Goal: Task Accomplishment & Management: Use online tool/utility

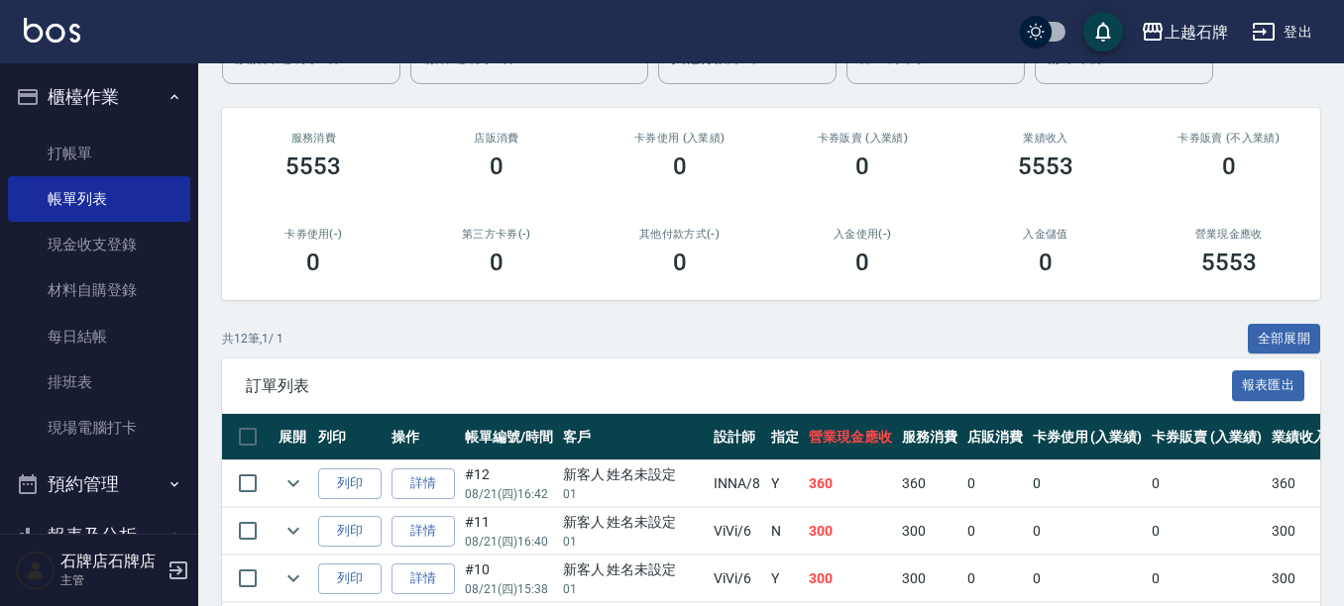
click at [118, 127] on ul "打帳單 帳單列表 現金收支登錄 材料自購登錄 每日結帳 排班表 現場電腦打卡" at bounding box center [99, 291] width 182 height 337
click at [112, 155] on link "打帳單" at bounding box center [99, 154] width 182 height 46
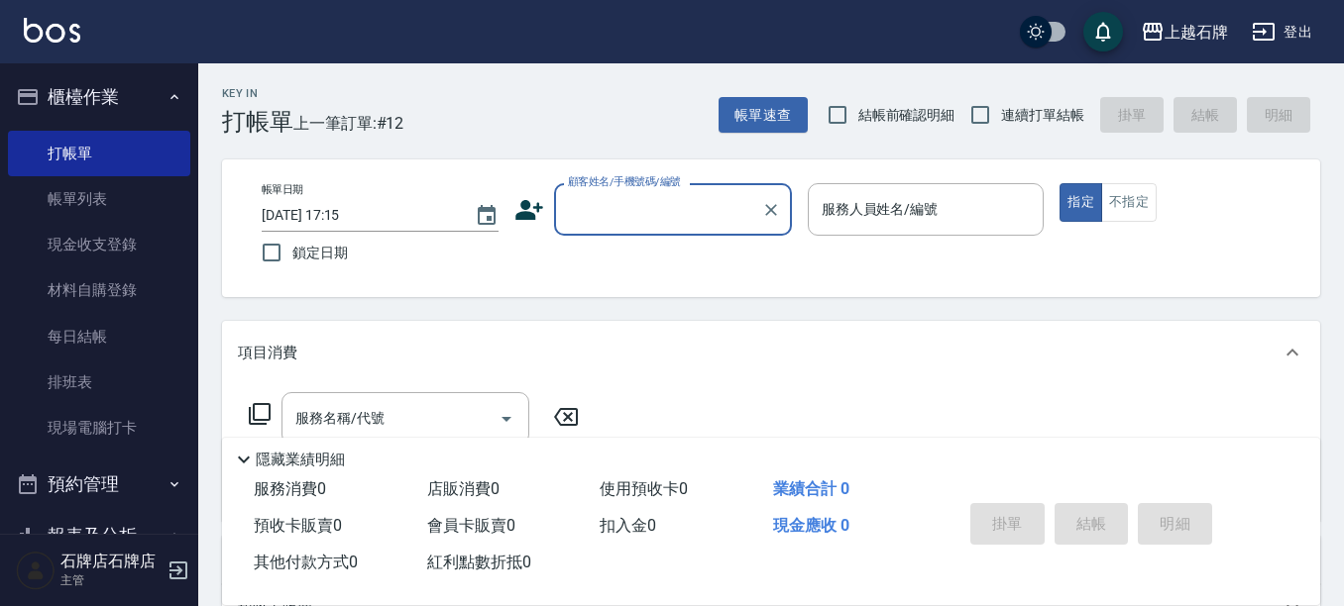
click at [615, 191] on div "顧客姓名/手機號碼/編號" at bounding box center [673, 209] width 238 height 53
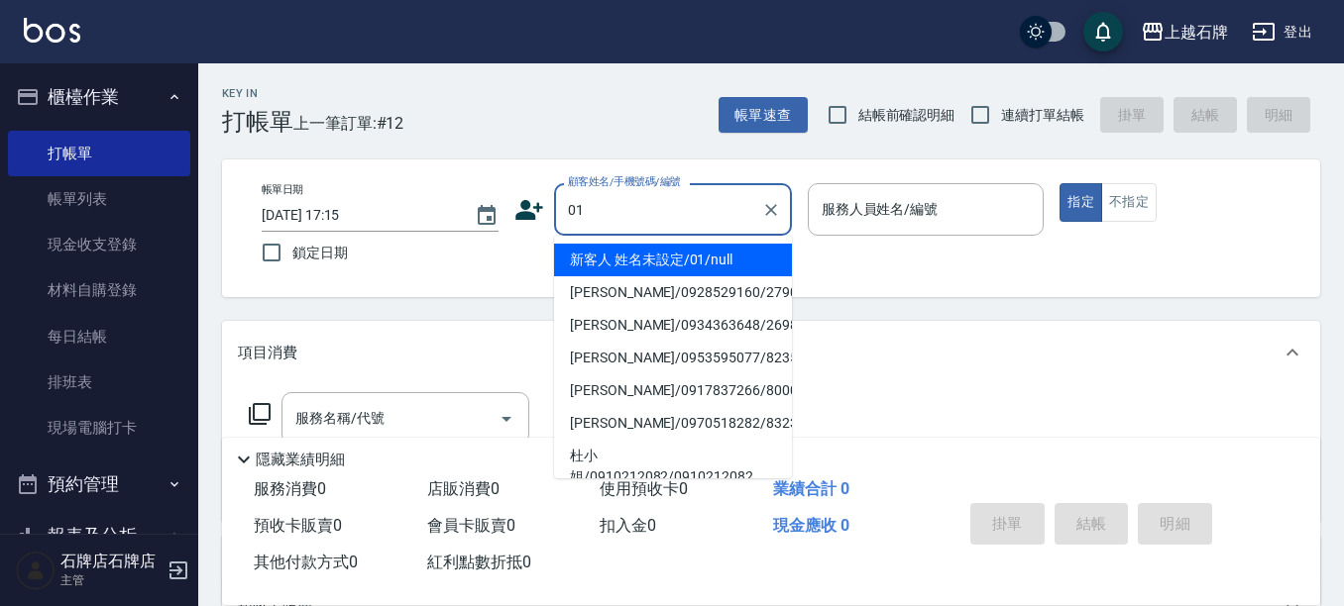
type input "01"
type input "6"
type input "新客人 姓名未設定/01/null"
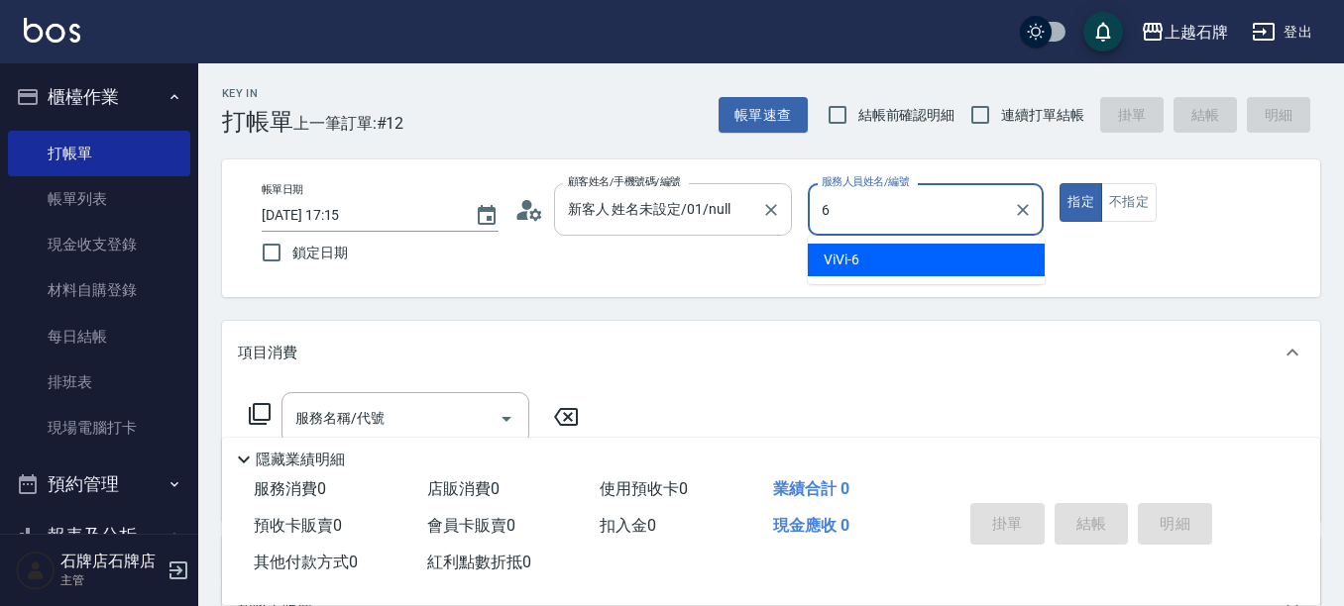
type input "ViVi-6"
type button "true"
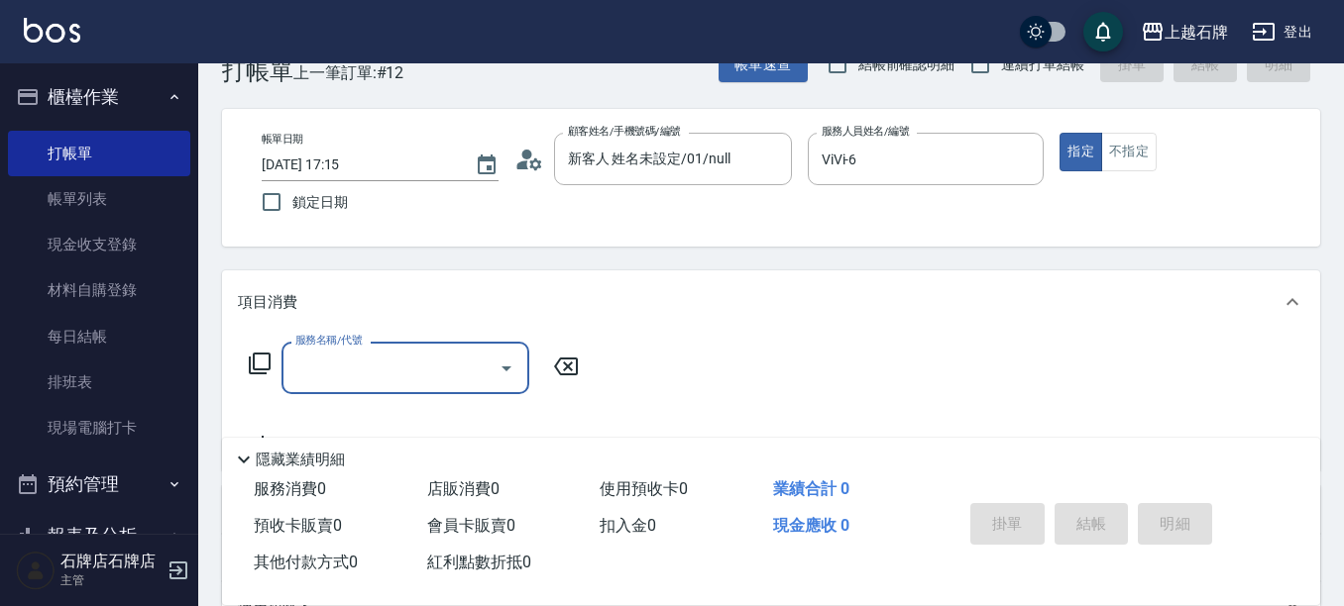
scroll to position [99, 0]
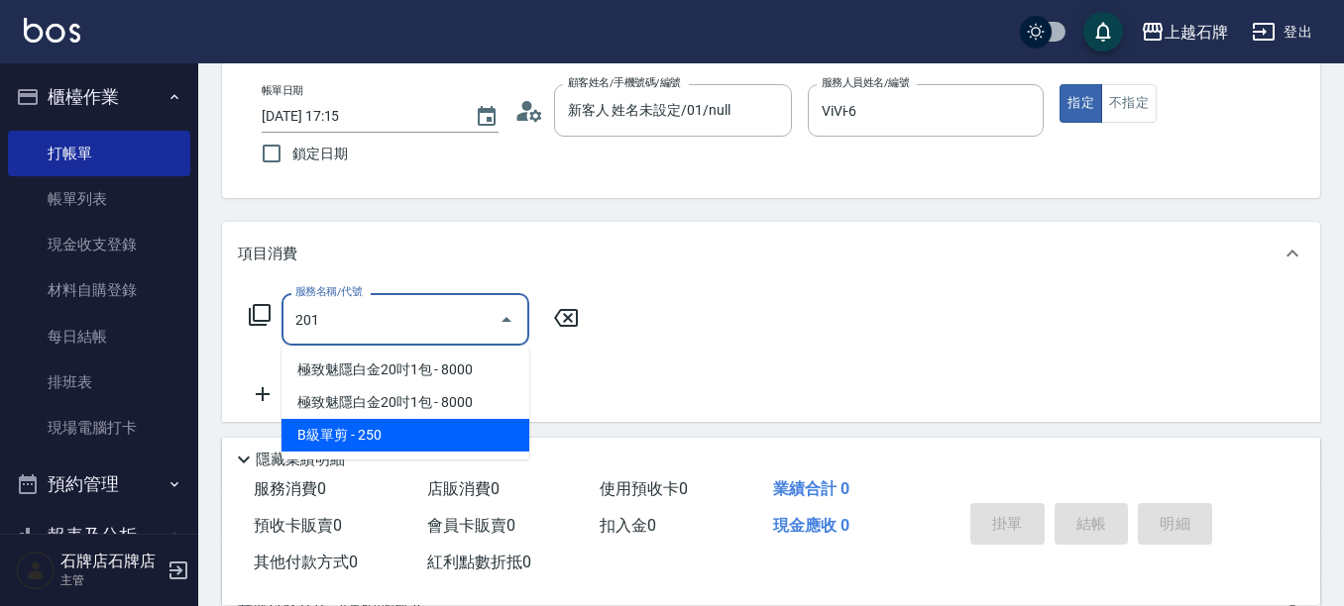
type input "B級單剪(201)"
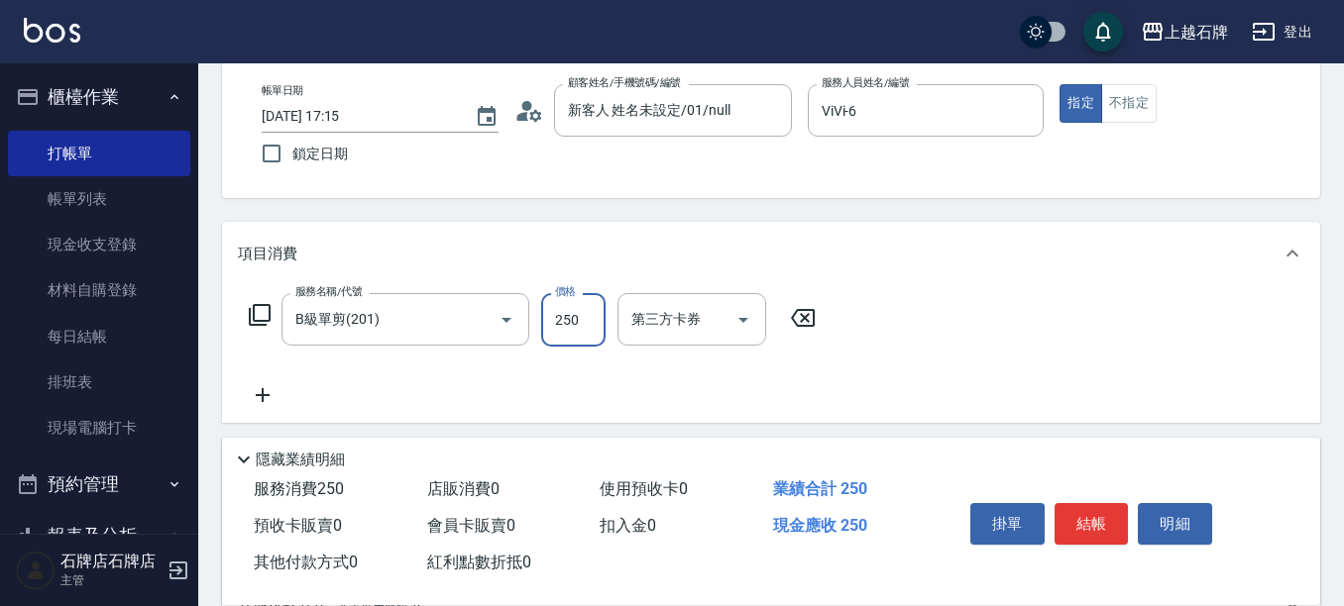
click at [587, 316] on input "250" at bounding box center [573, 320] width 64 height 54
type input "350"
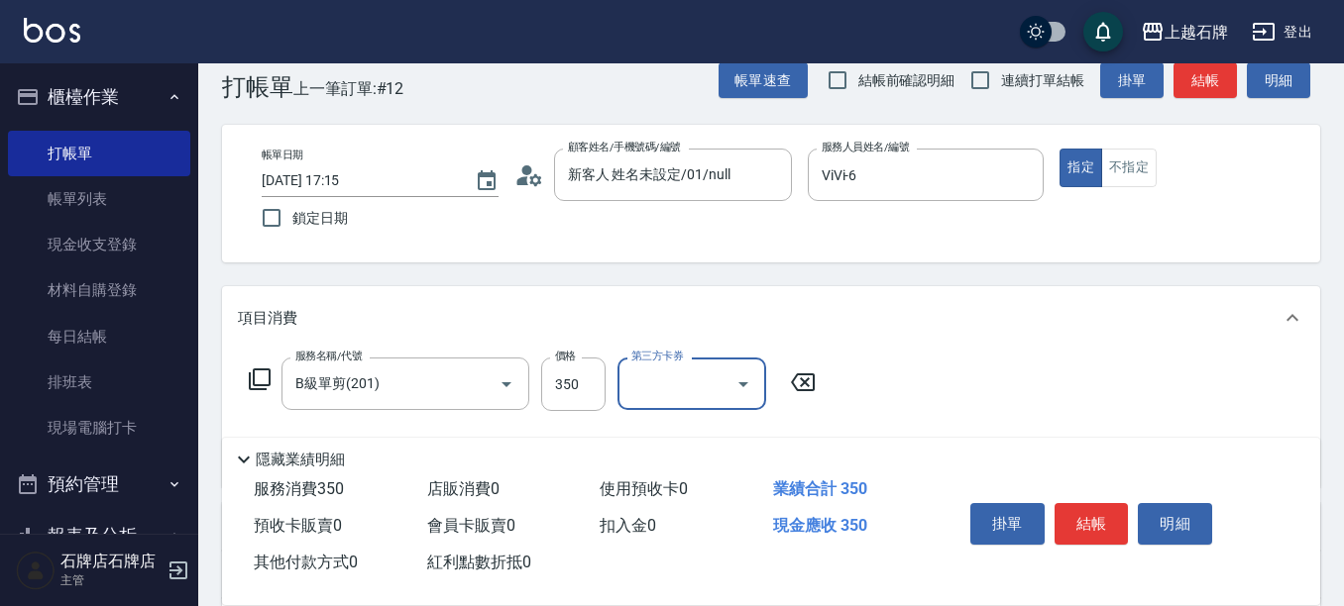
scroll to position [0, 0]
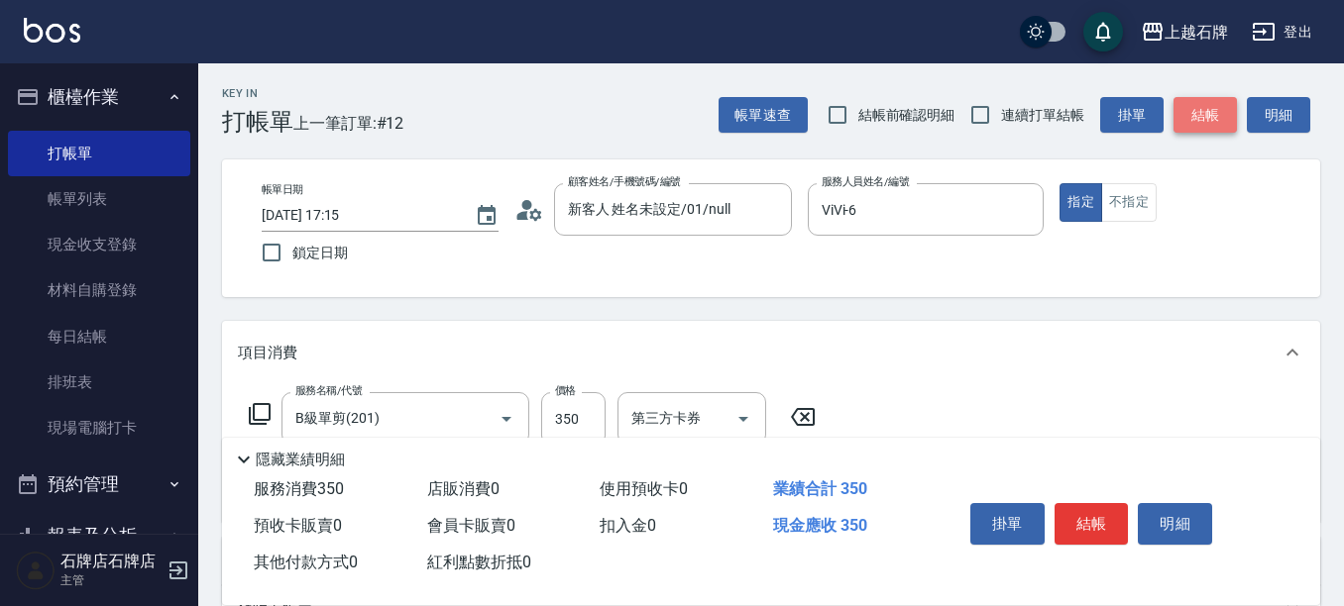
click at [1193, 100] on button "結帳" at bounding box center [1204, 115] width 63 height 37
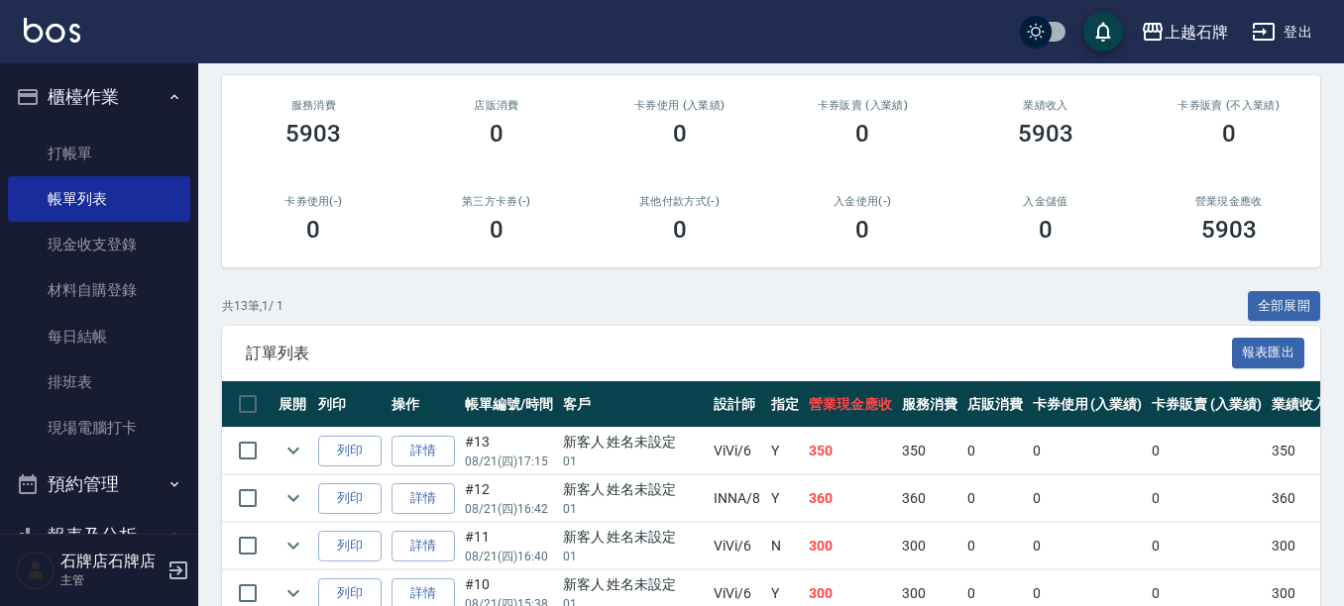
scroll to position [297, 0]
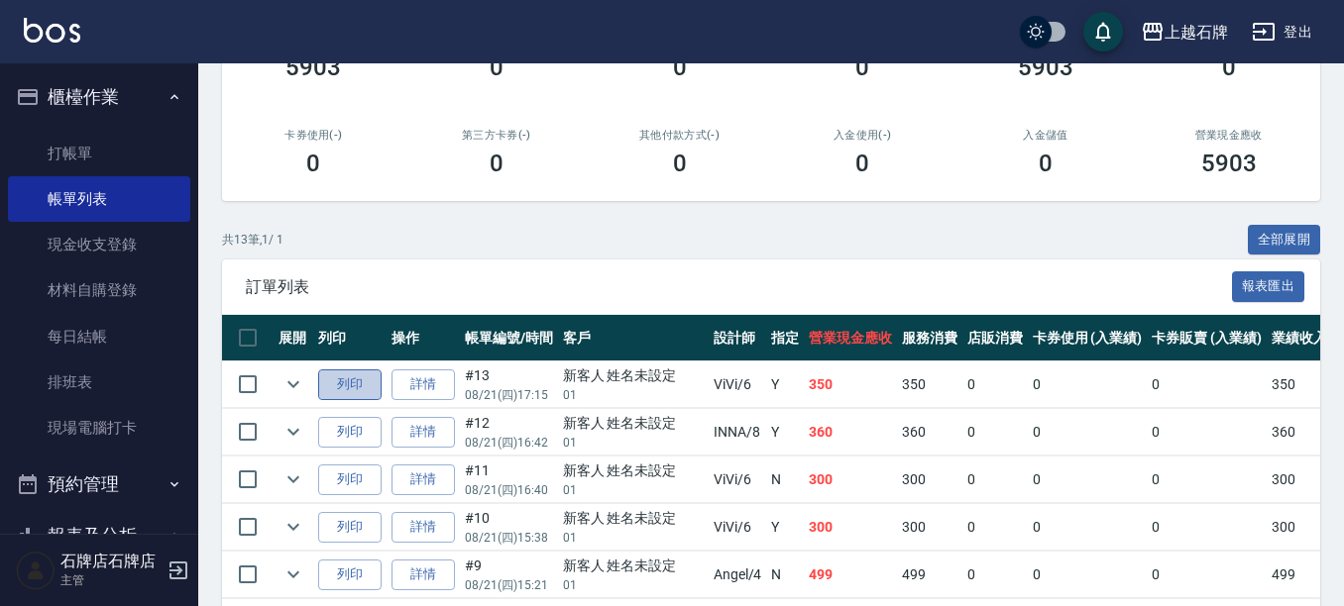
click at [324, 374] on button "列印" at bounding box center [349, 385] width 63 height 31
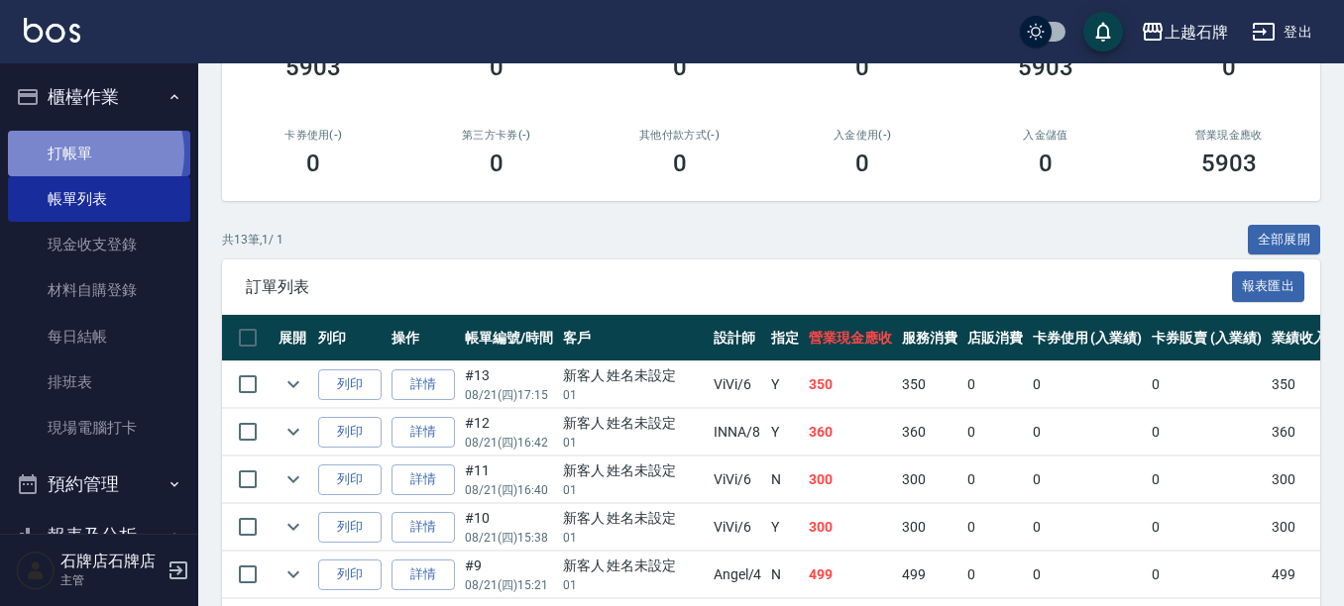
click at [86, 153] on link "打帳單" at bounding box center [99, 154] width 182 height 46
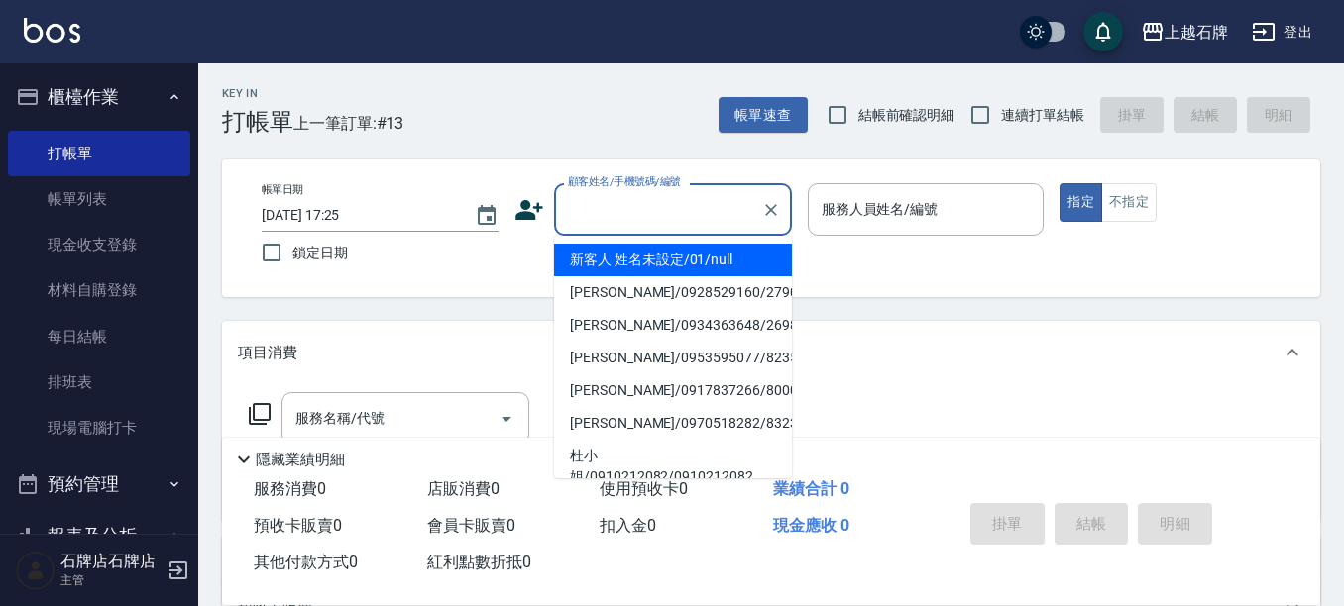
click at [674, 195] on input "顧客姓名/手機號碼/編號" at bounding box center [658, 209] width 190 height 35
click at [710, 260] on li "新客人 姓名未設定/01/null" at bounding box center [673, 260] width 238 height 33
type input "新客人 姓名未設定/01/null"
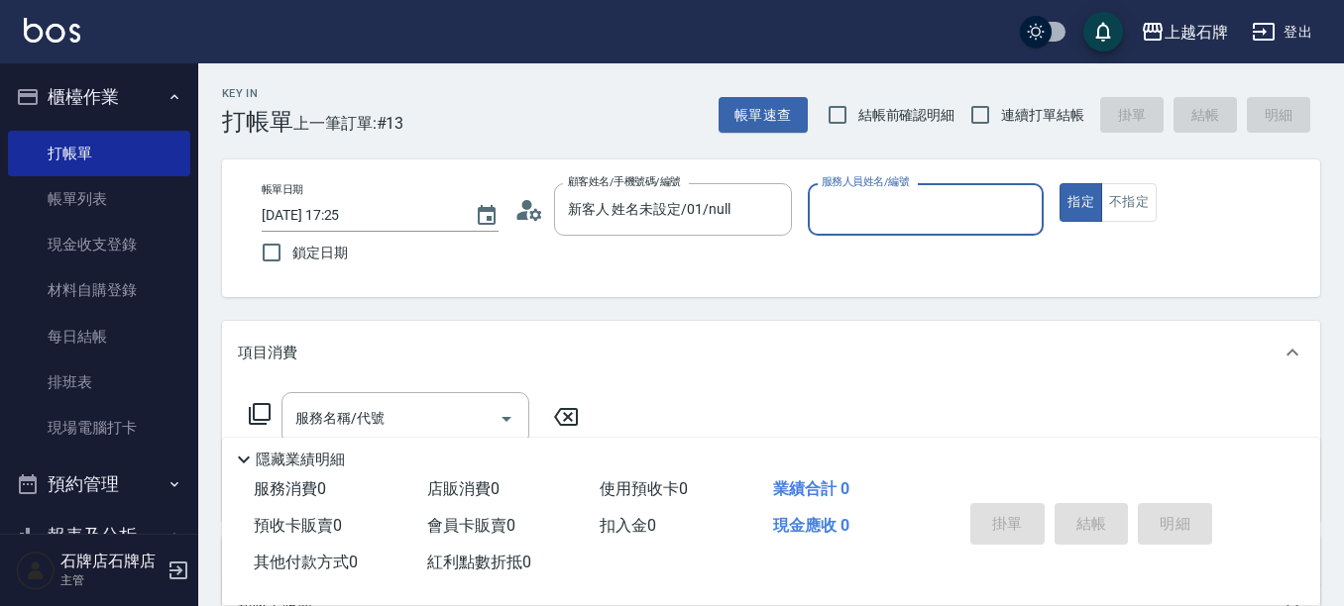
click at [899, 209] on input "服務人員姓名/編號" at bounding box center [926, 209] width 219 height 35
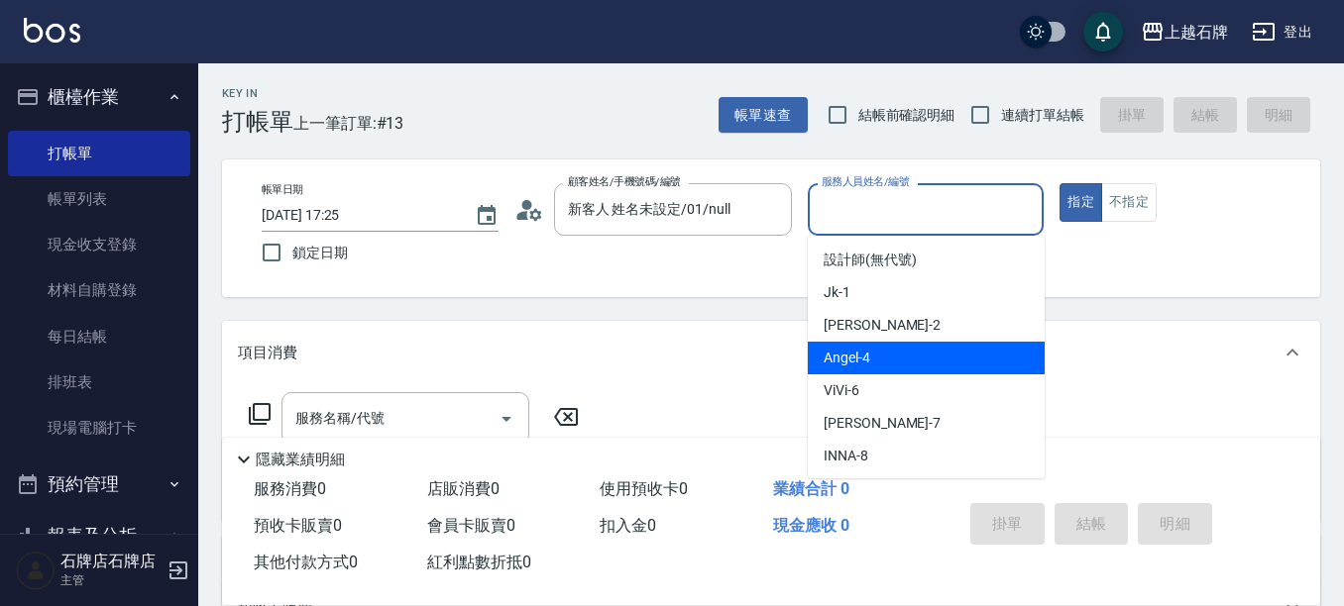
drag, startPoint x: 948, startPoint y: 351, endPoint x: 832, endPoint y: 379, distance: 119.2
click at [949, 351] on div "[PERSON_NAME] -4" at bounding box center [926, 358] width 237 height 33
type input "[PERSON_NAME]-4"
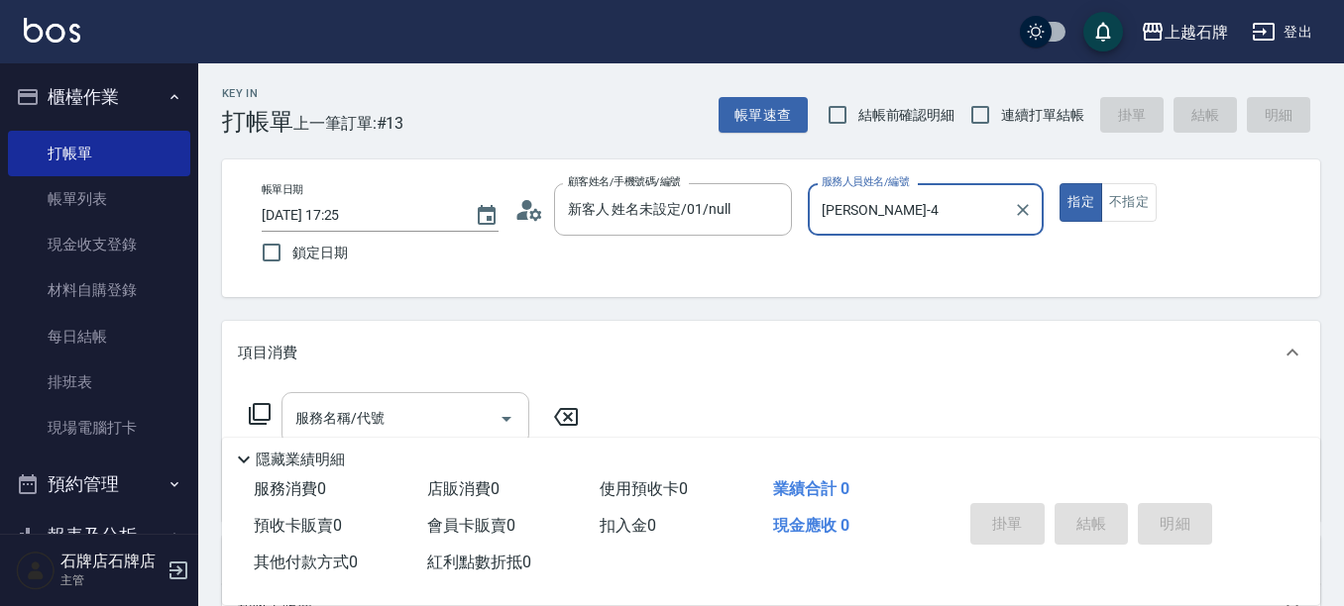
click at [463, 417] on input "服務名稱/代號" at bounding box center [390, 418] width 200 height 35
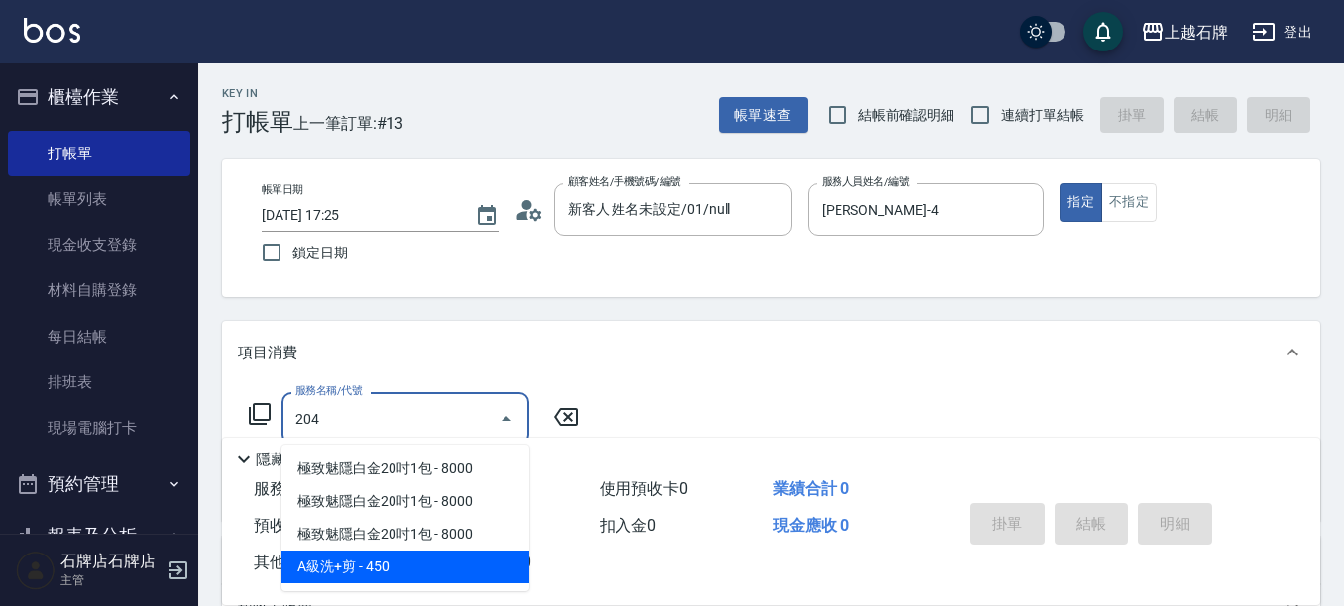
click at [436, 564] on span "A級洗+剪 - 450" at bounding box center [405, 567] width 248 height 33
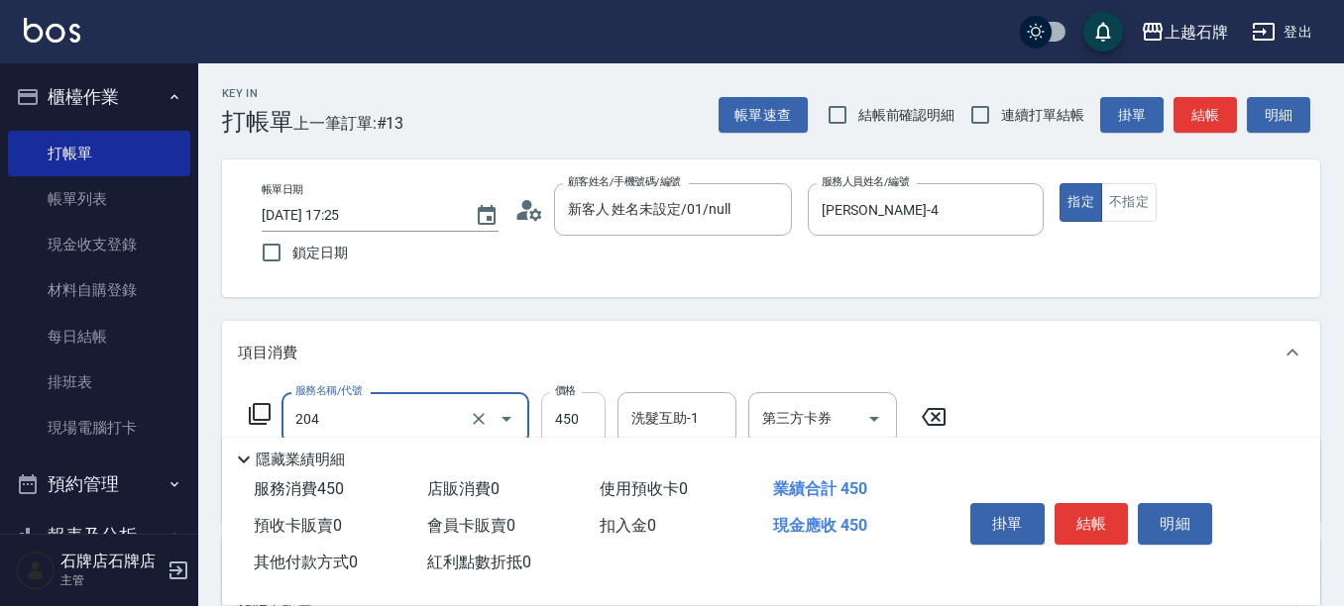
type input "A級洗+剪(204)"
click at [575, 413] on input "450" at bounding box center [573, 419] width 64 height 54
type input "499"
click at [1143, 206] on button "不指定" at bounding box center [1128, 202] width 55 height 39
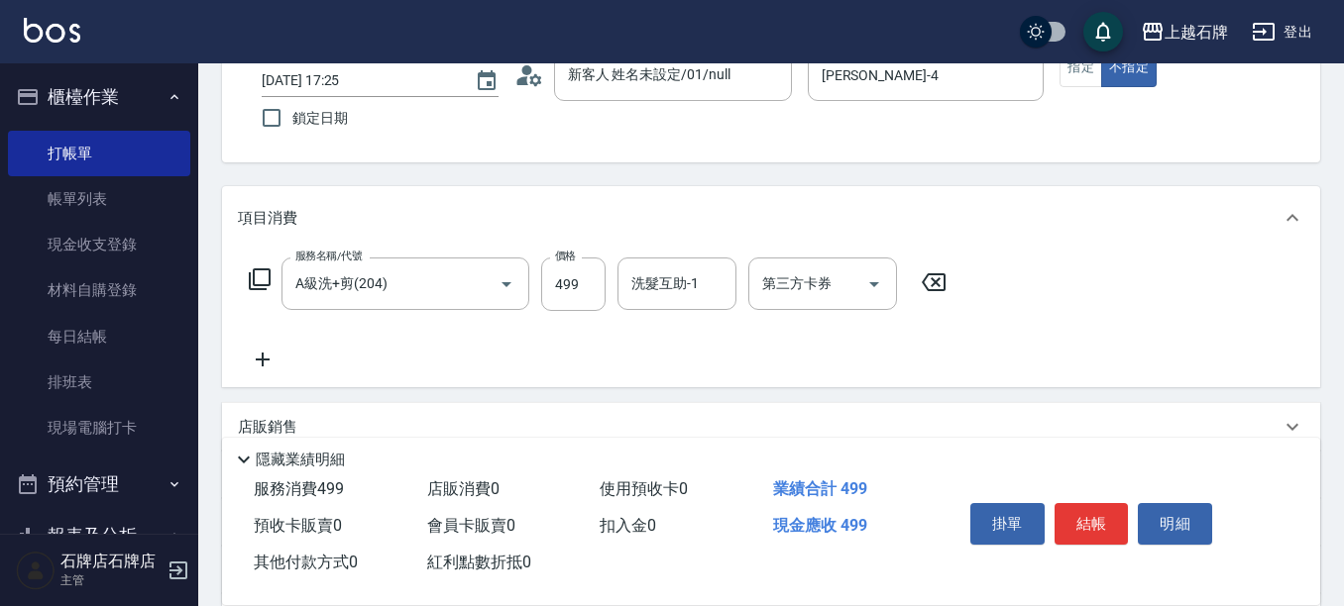
scroll to position [99, 0]
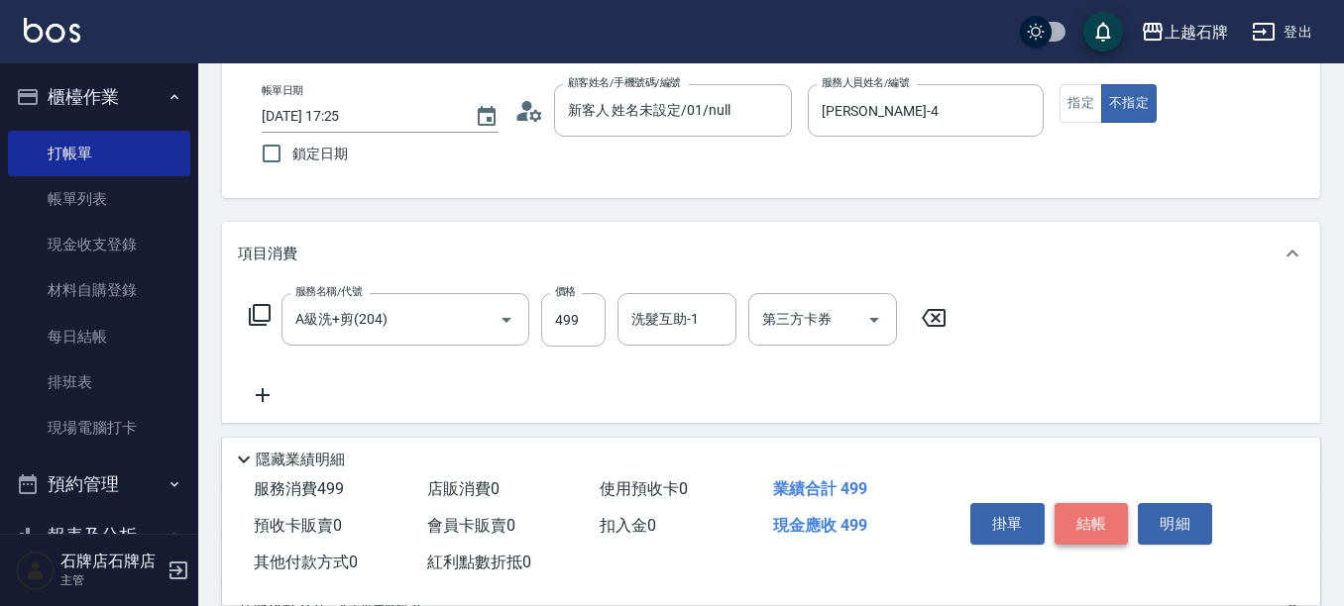
click at [1108, 518] on button "結帳" at bounding box center [1091, 524] width 74 height 42
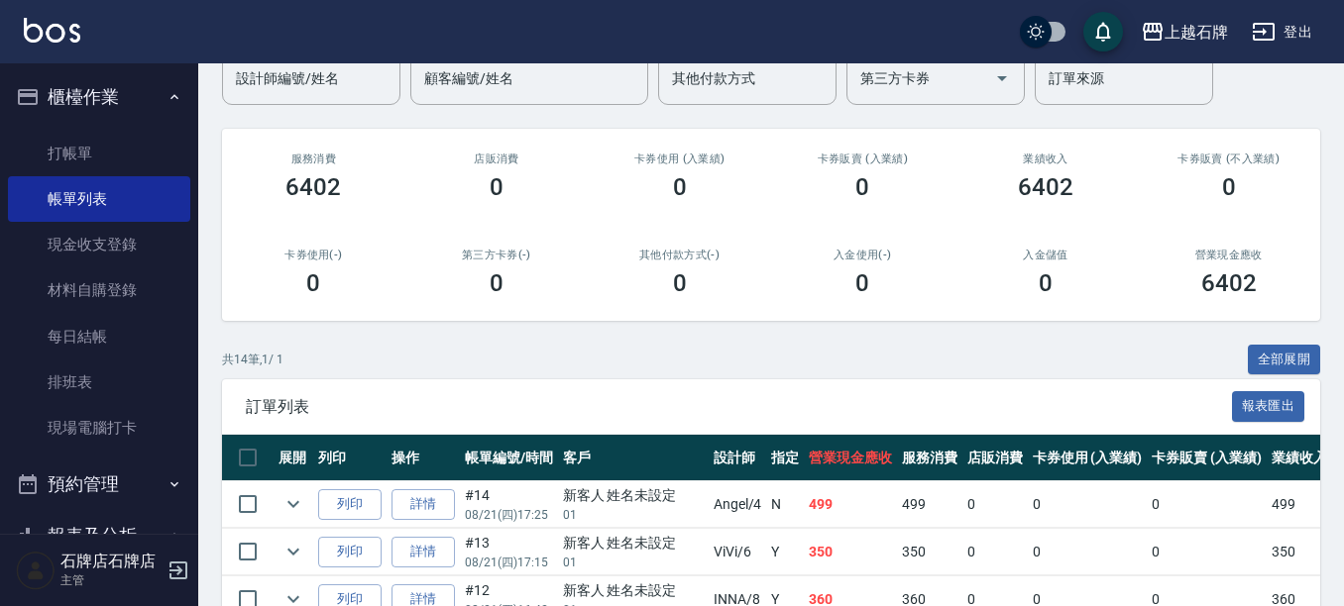
scroll to position [198, 0]
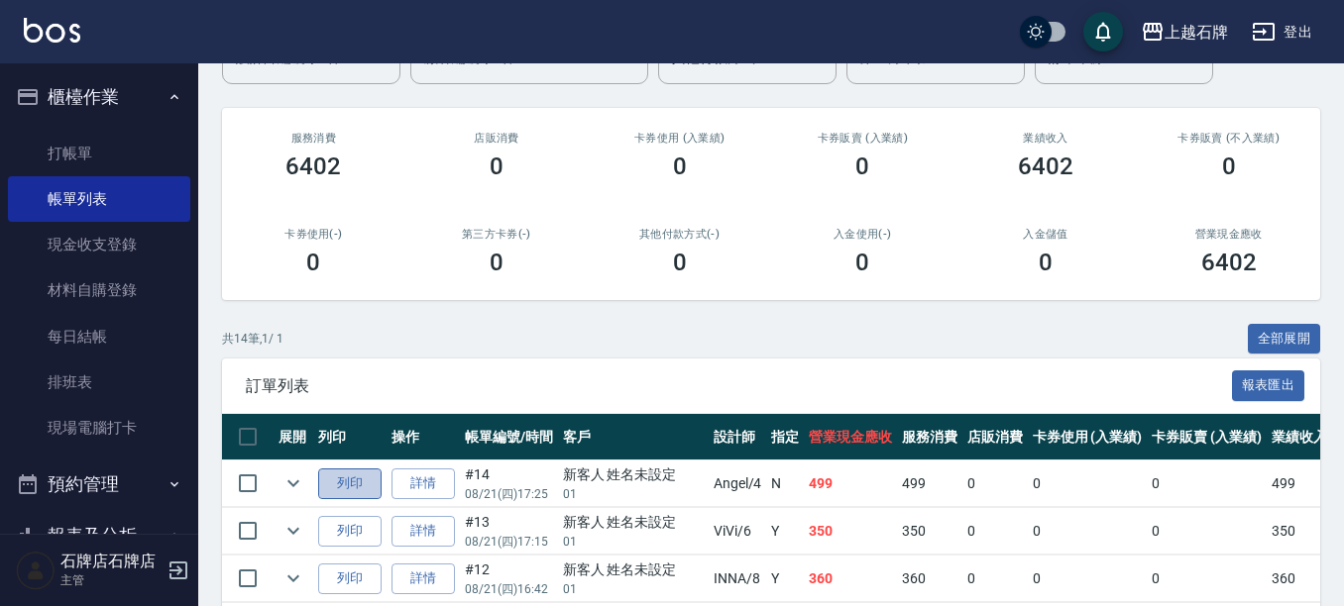
click at [334, 478] on button "列印" at bounding box center [349, 484] width 63 height 31
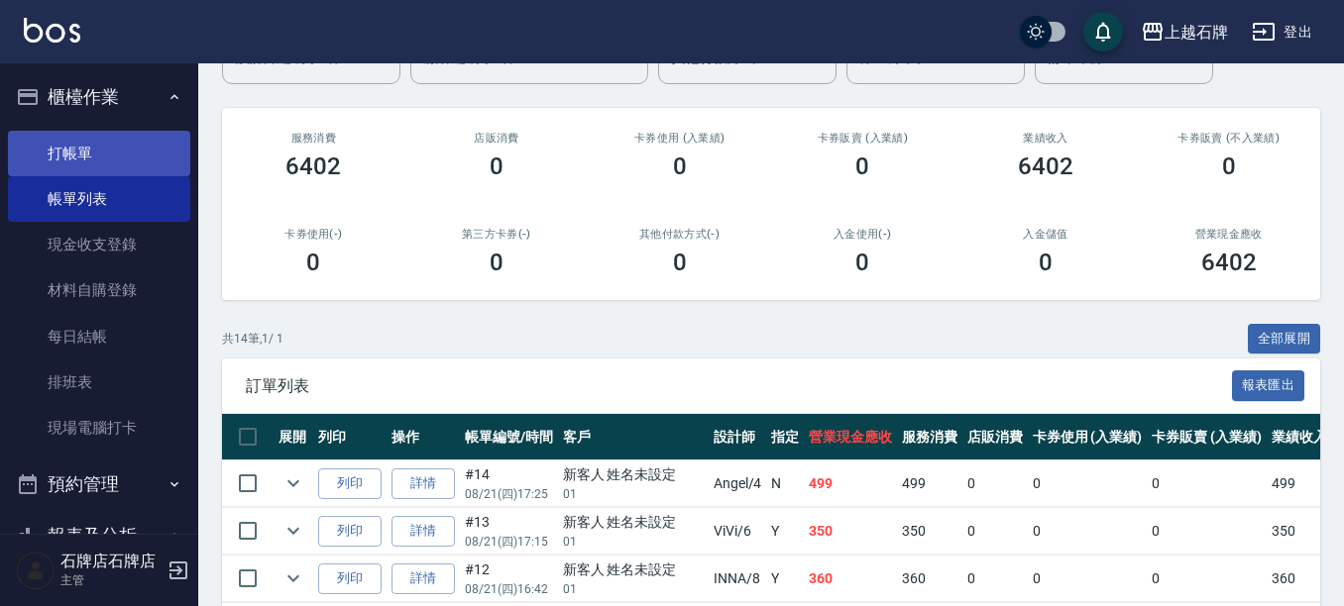
click at [133, 159] on link "打帳單" at bounding box center [99, 154] width 182 height 46
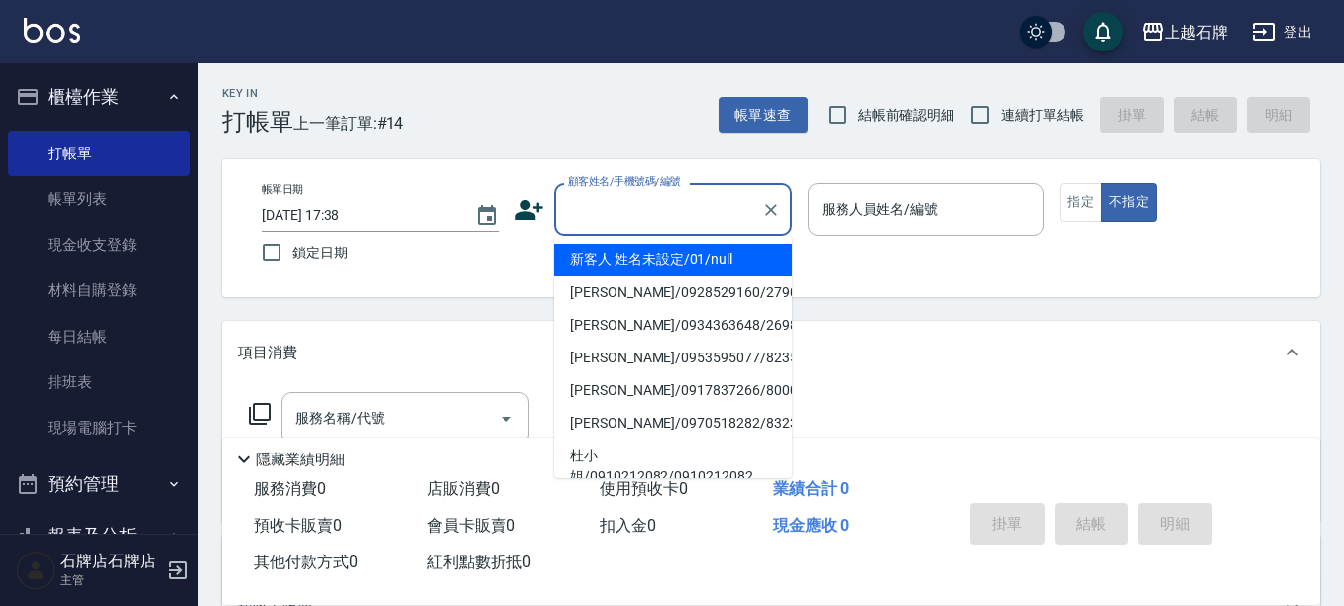
click at [619, 216] on input "顧客姓名/手機號碼/編號" at bounding box center [658, 209] width 190 height 35
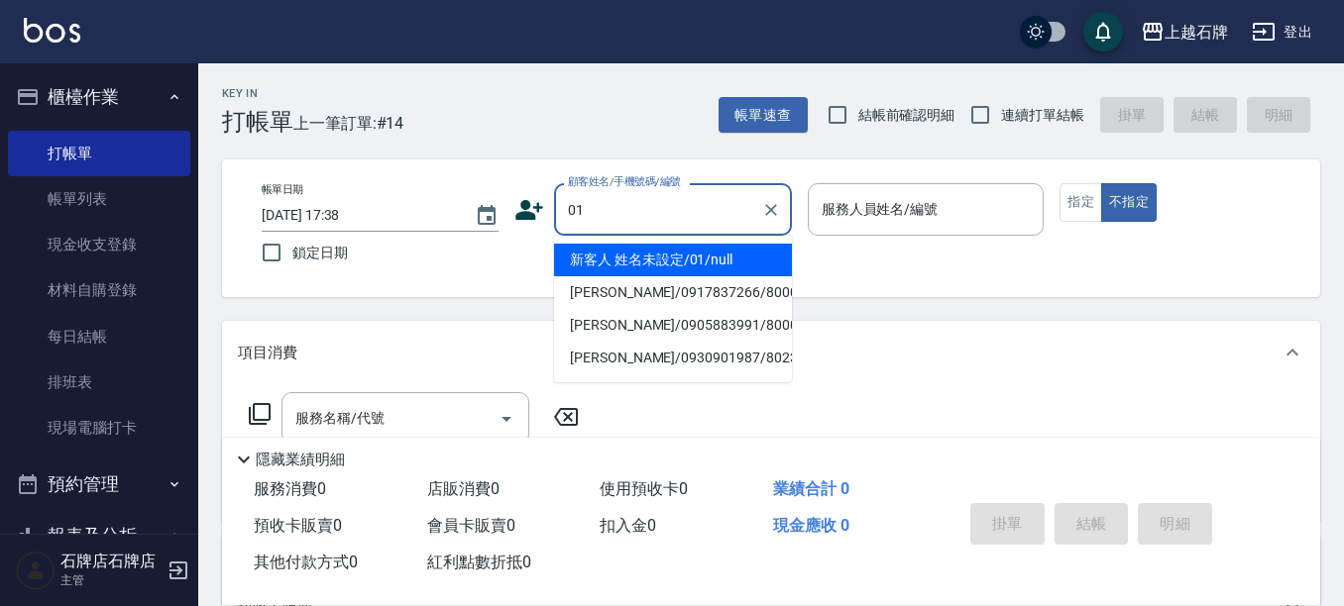
type input "01"
type input "6"
type input "新客人 姓名未設定/01/null"
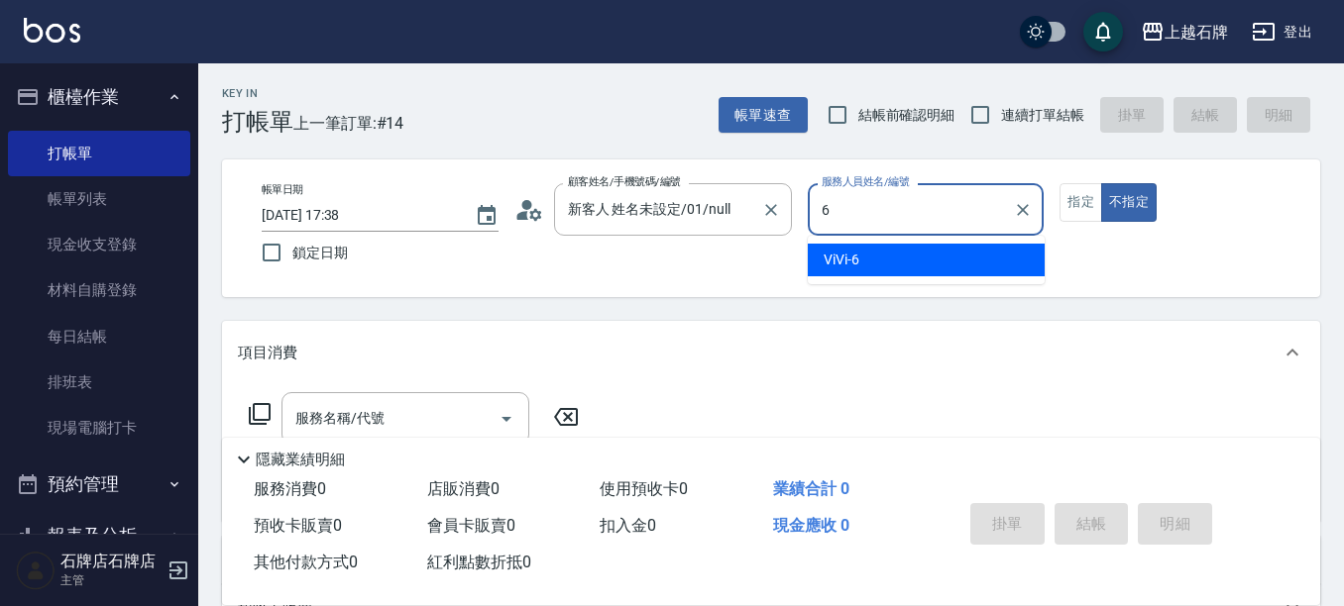
type input "6"
type button "false"
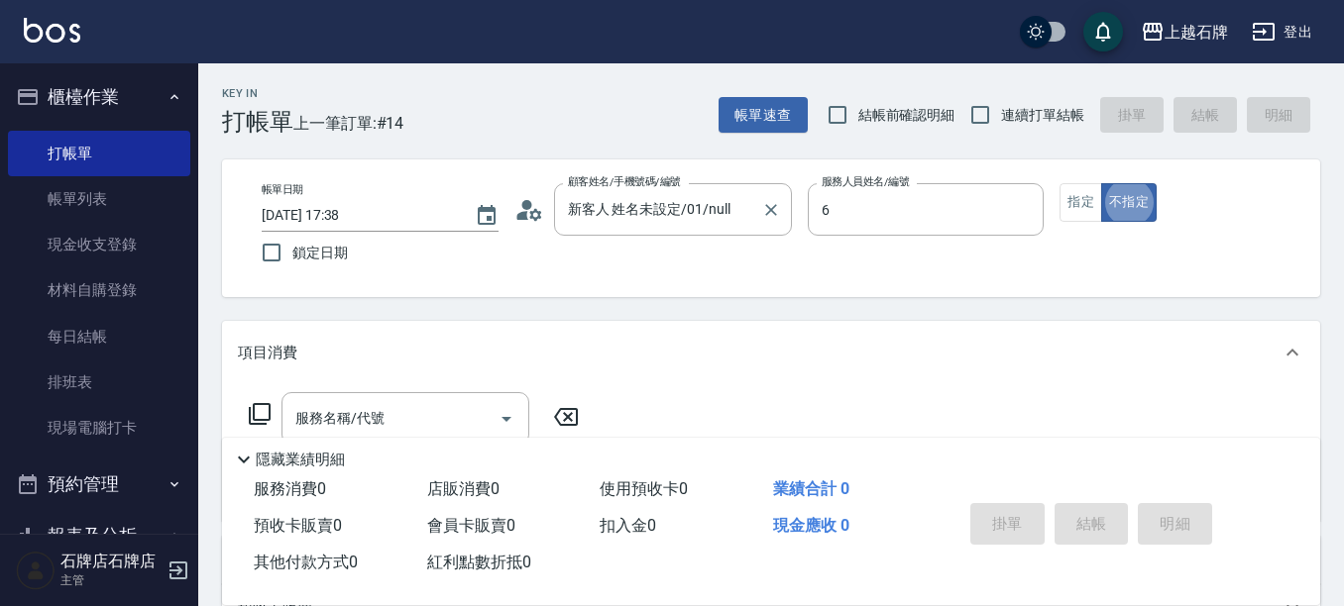
type input "ViVi-6"
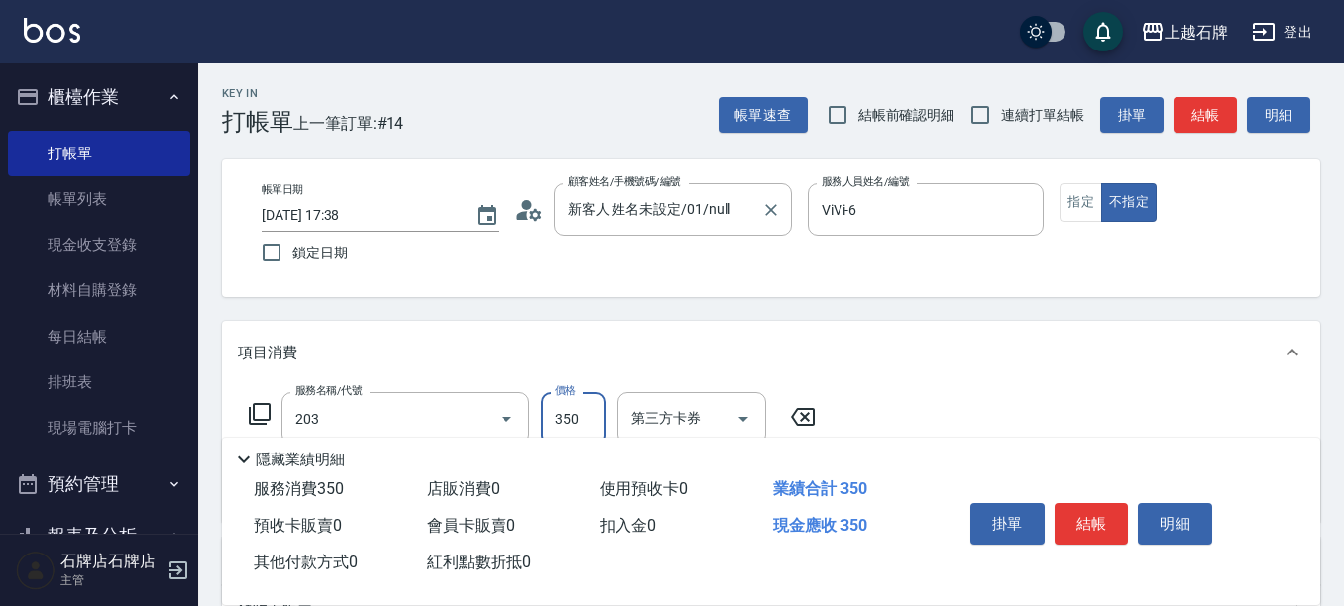
type input "B級洗+剪(203)"
type input "499"
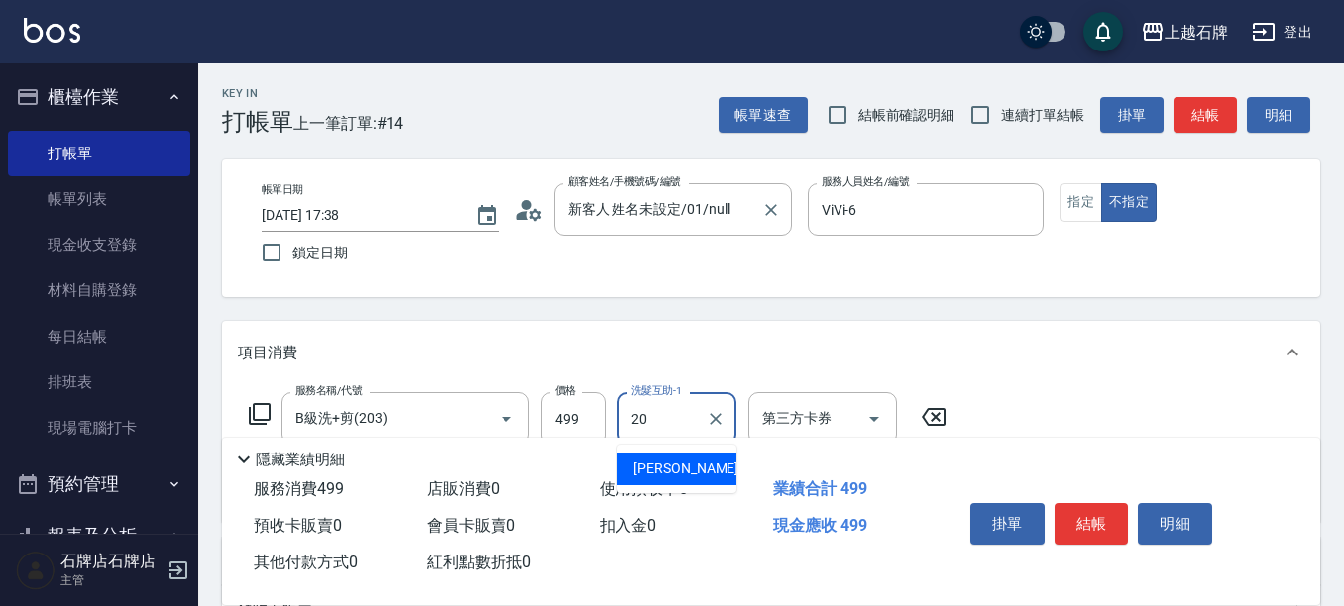
type input "[PERSON_NAME]-20"
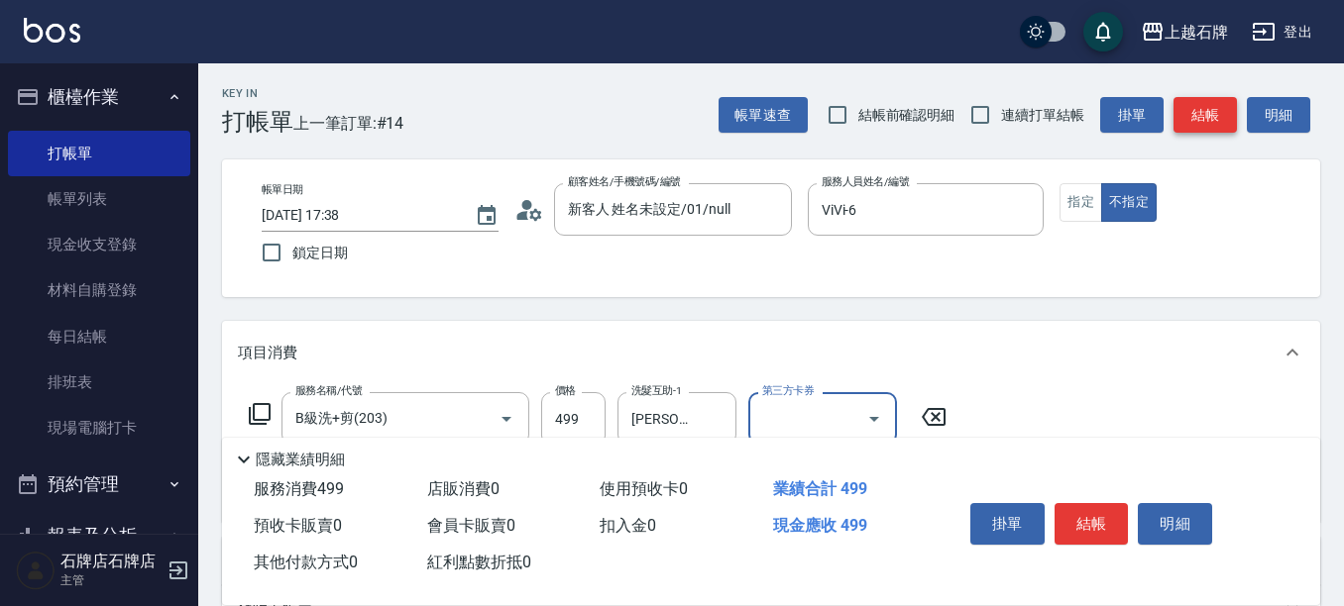
click at [1206, 126] on button "結帳" at bounding box center [1204, 115] width 63 height 37
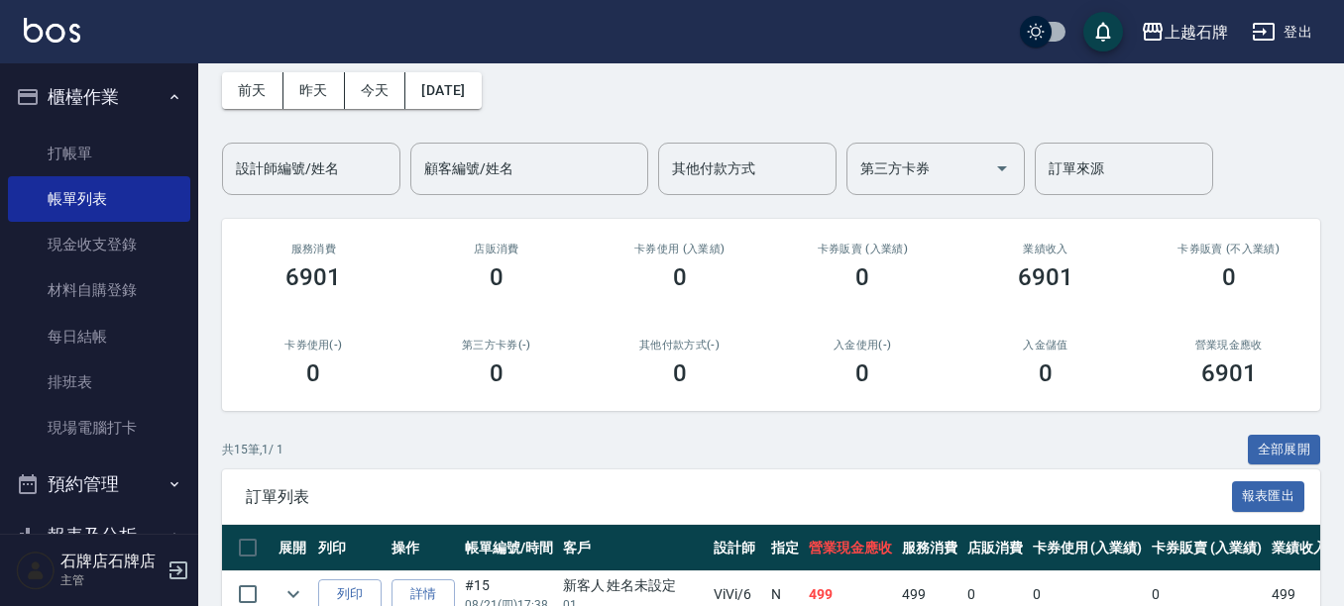
scroll to position [198, 0]
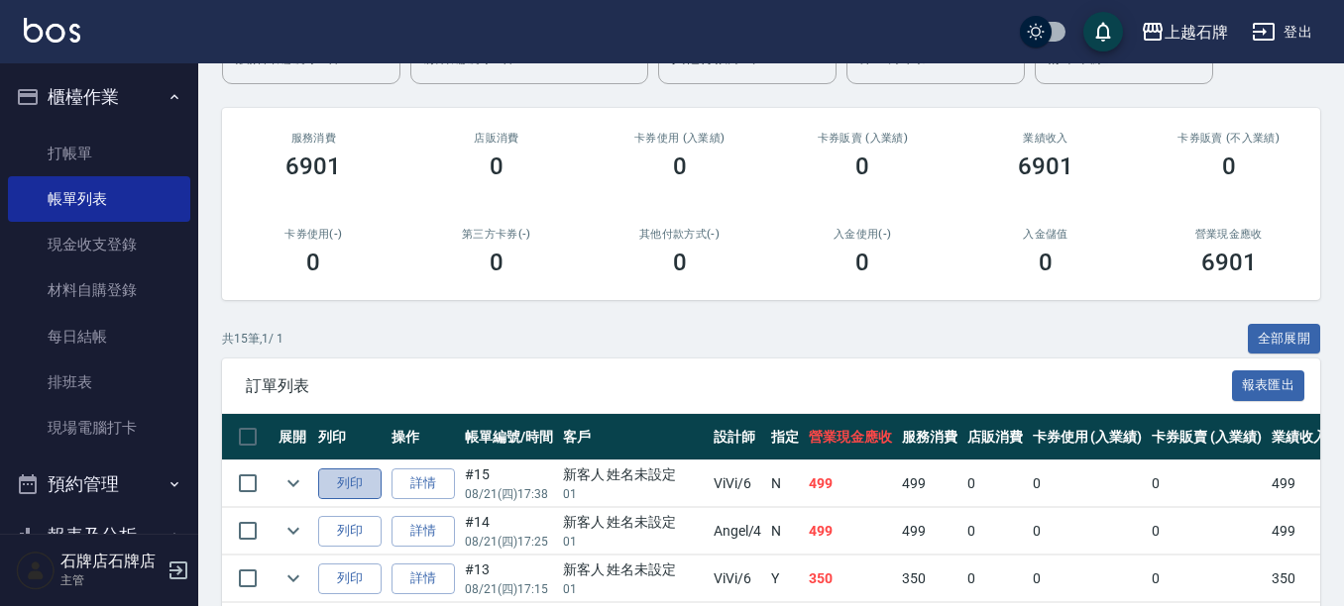
click at [362, 469] on button "列印" at bounding box center [349, 484] width 63 height 31
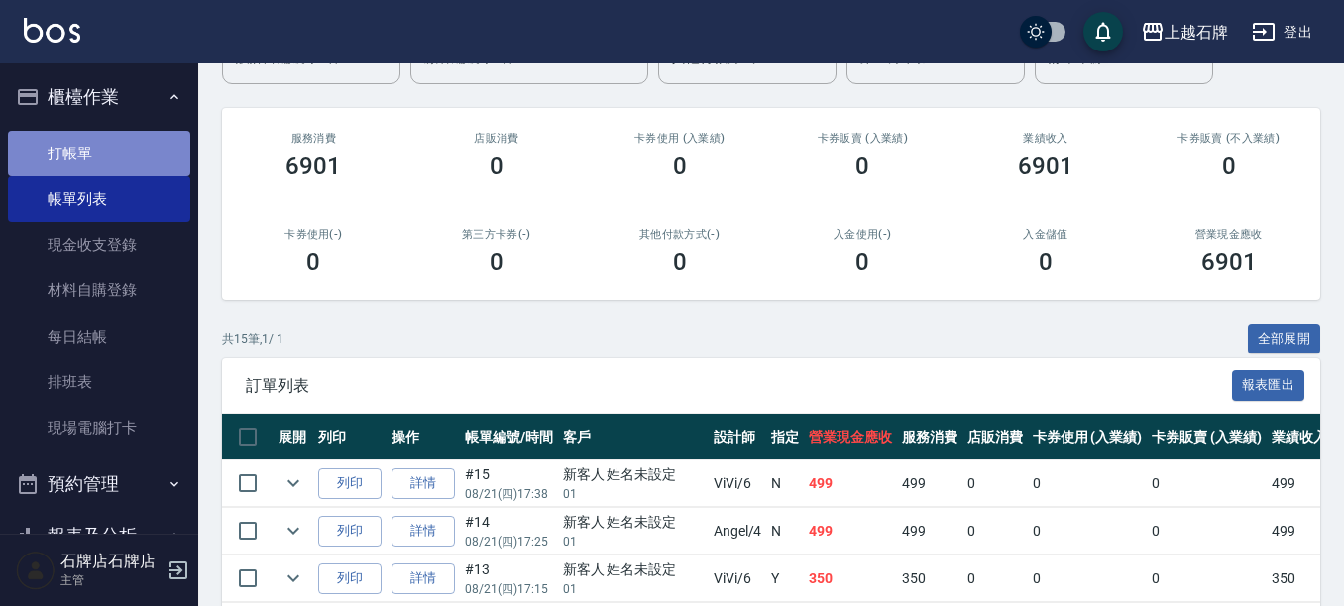
click at [133, 151] on link "打帳單" at bounding box center [99, 154] width 182 height 46
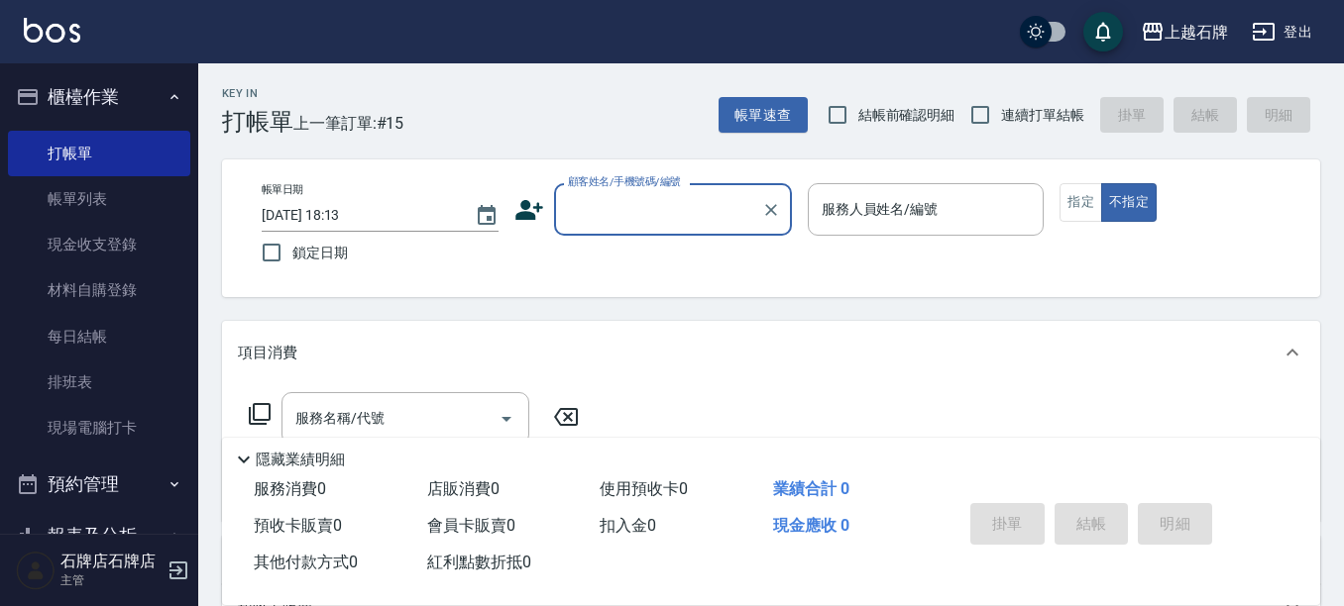
click at [685, 218] on input "顧客姓名/手機號碼/編號" at bounding box center [658, 209] width 190 height 35
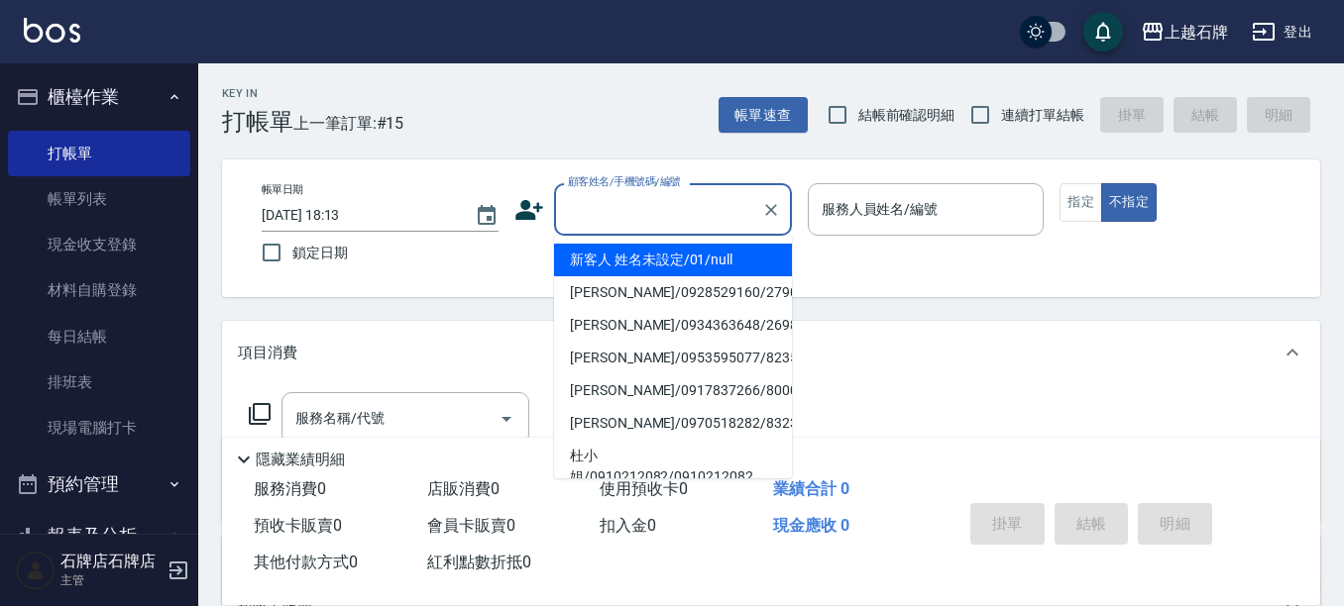
click at [685, 255] on li "新客人 姓名未設定/01/null" at bounding box center [673, 260] width 238 height 33
type input "新客人 姓名未設定/01/null"
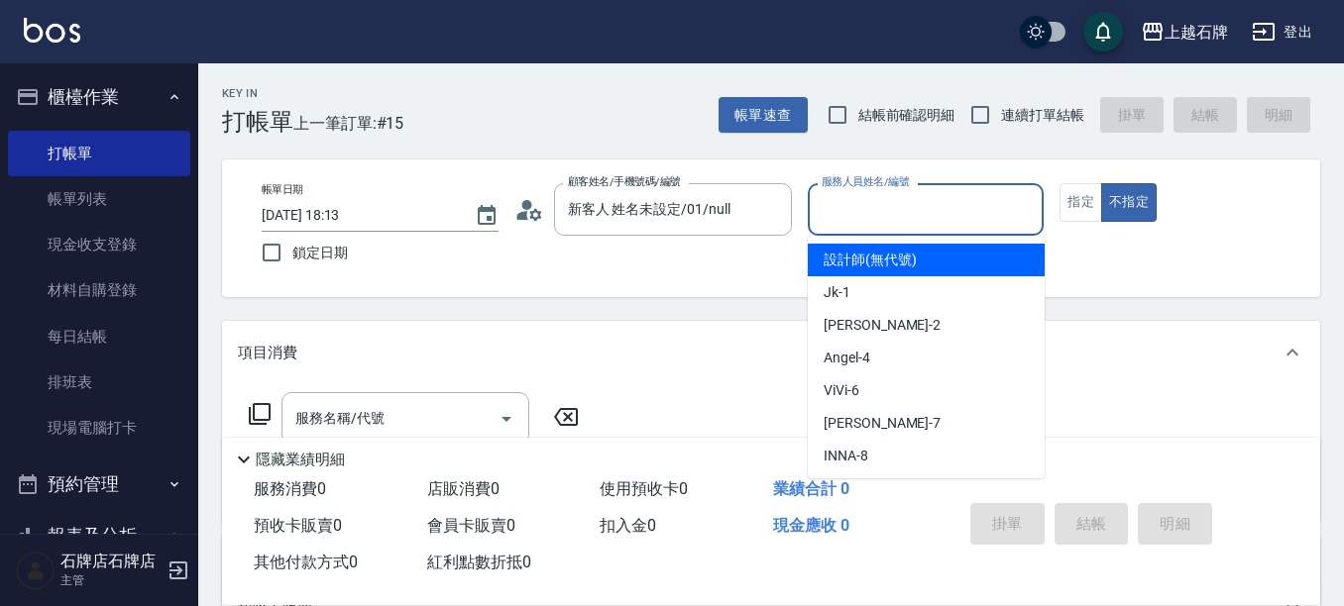
click at [912, 221] on input "服務人員姓名/編號" at bounding box center [926, 209] width 219 height 35
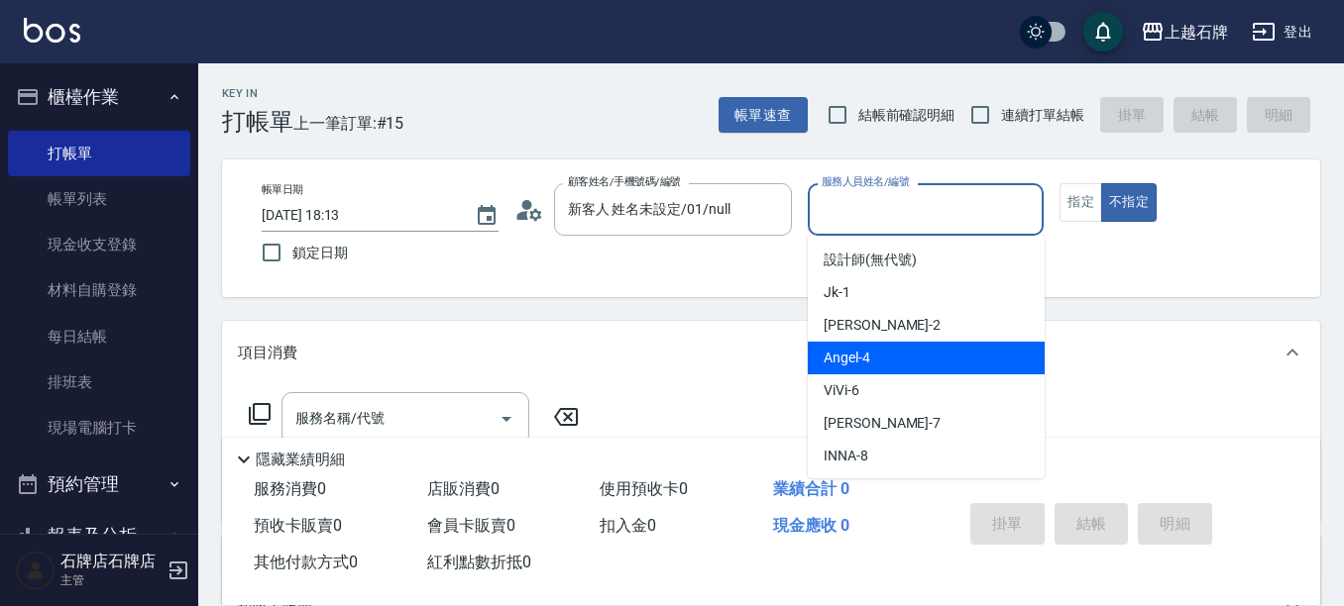
drag, startPoint x: 897, startPoint y: 349, endPoint x: 279, endPoint y: 393, distance: 619.0
click at [891, 350] on div "[PERSON_NAME] -4" at bounding box center [926, 358] width 237 height 33
type input "[PERSON_NAME]-4"
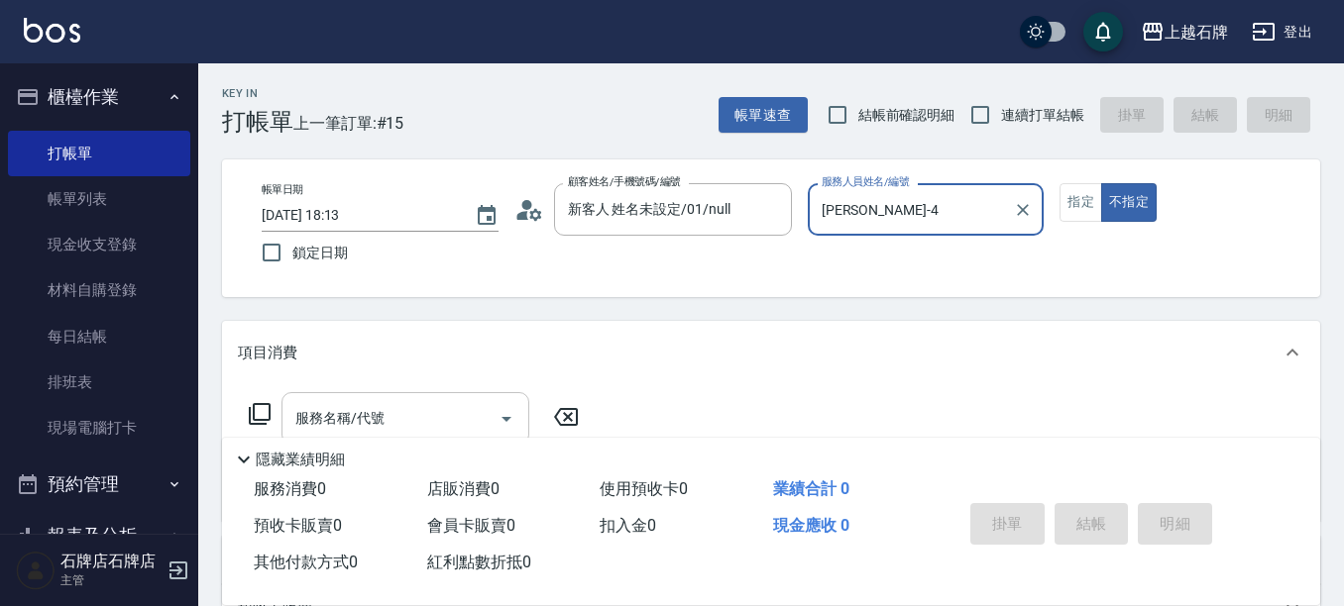
click at [402, 417] on input "服務名稱/代號" at bounding box center [390, 418] width 200 height 35
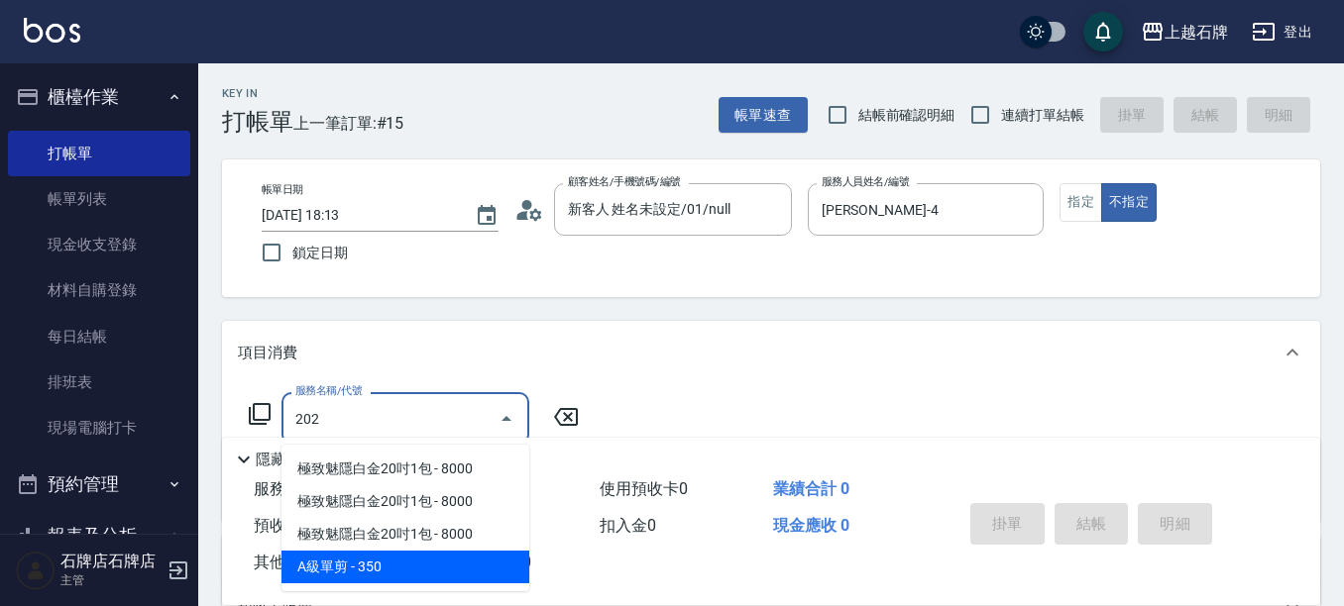
click at [482, 564] on span "A級單剪 - 350" at bounding box center [405, 567] width 248 height 33
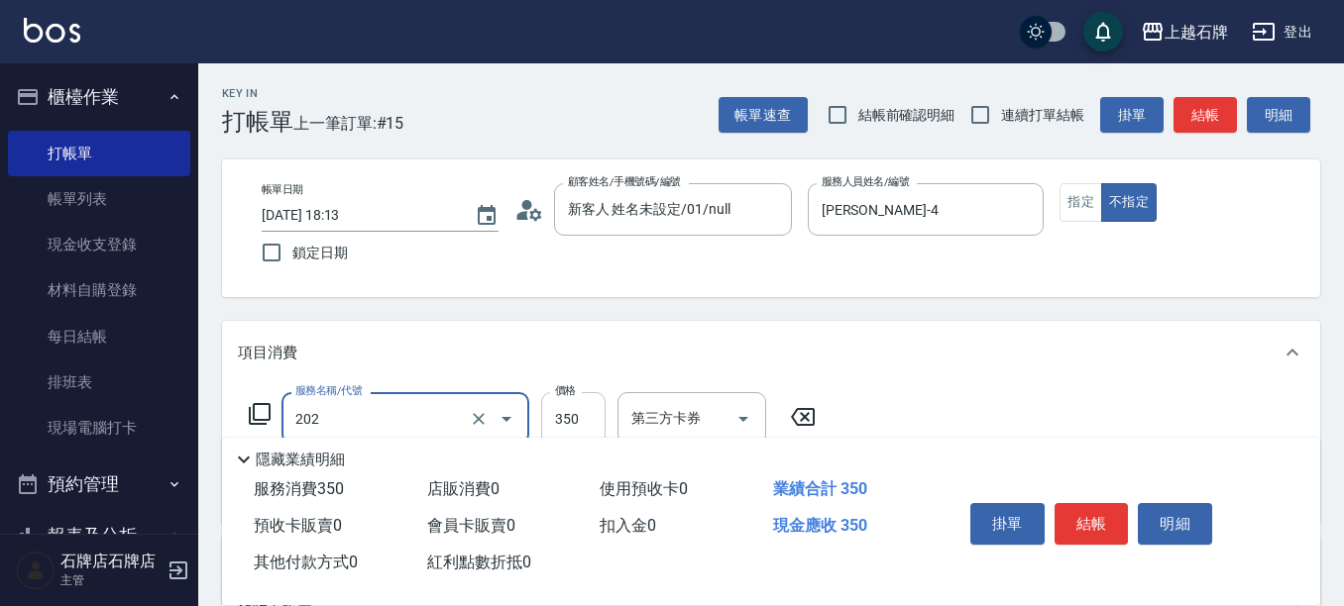
type input "A級單剪(202)"
click at [596, 428] on input "350" at bounding box center [573, 419] width 64 height 54
type input "399"
click at [1097, 517] on button "結帳" at bounding box center [1091, 524] width 74 height 42
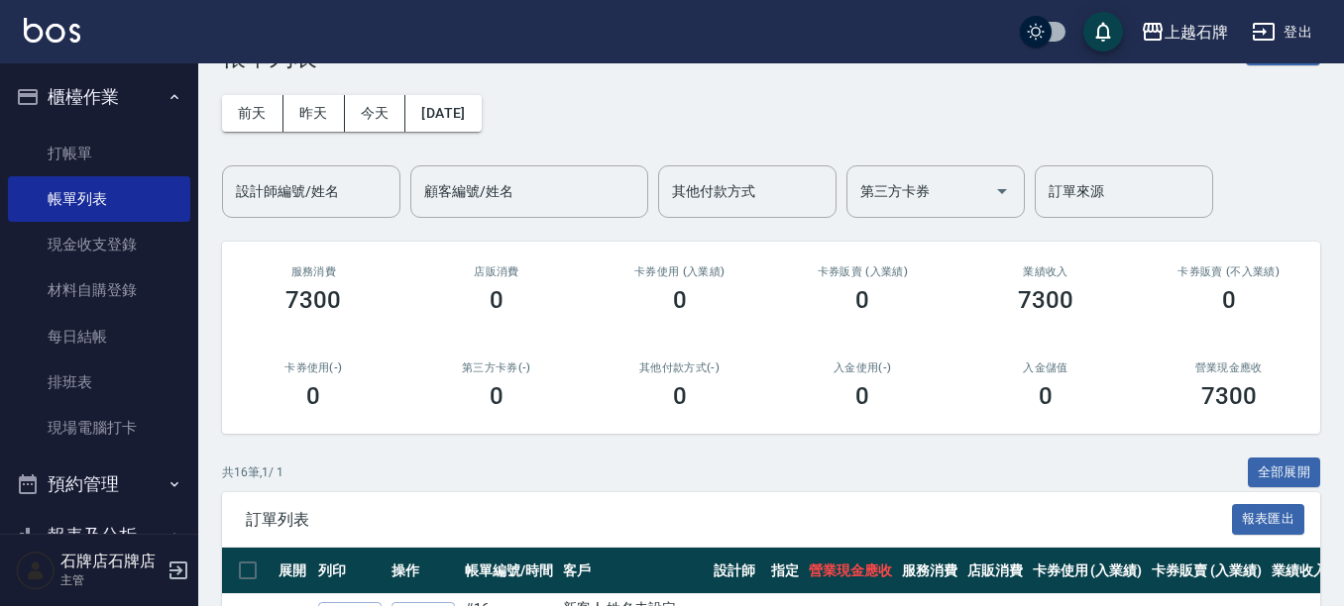
scroll to position [99, 0]
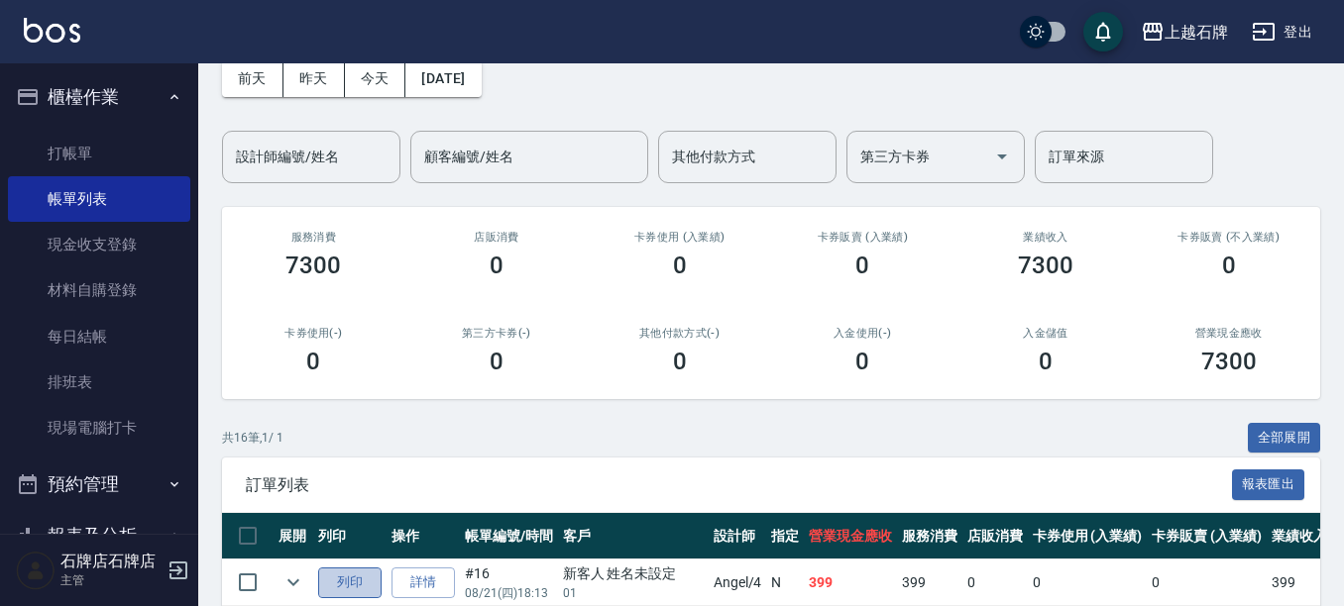
click at [342, 583] on button "列印" at bounding box center [349, 583] width 63 height 31
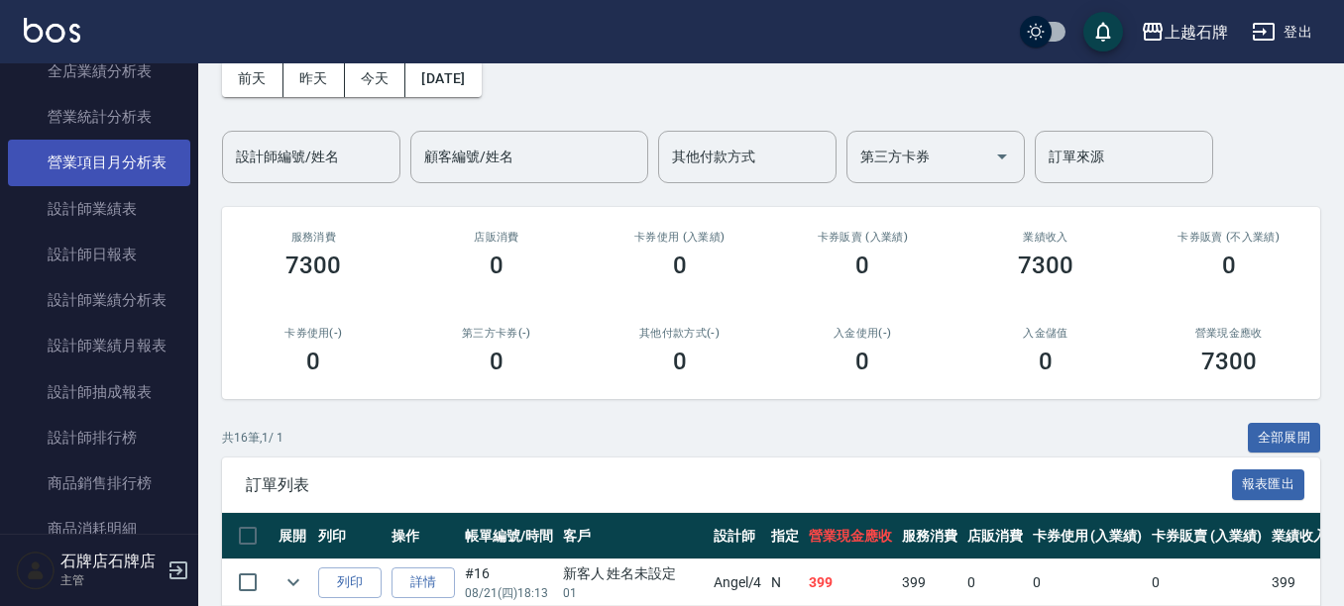
scroll to position [991, 0]
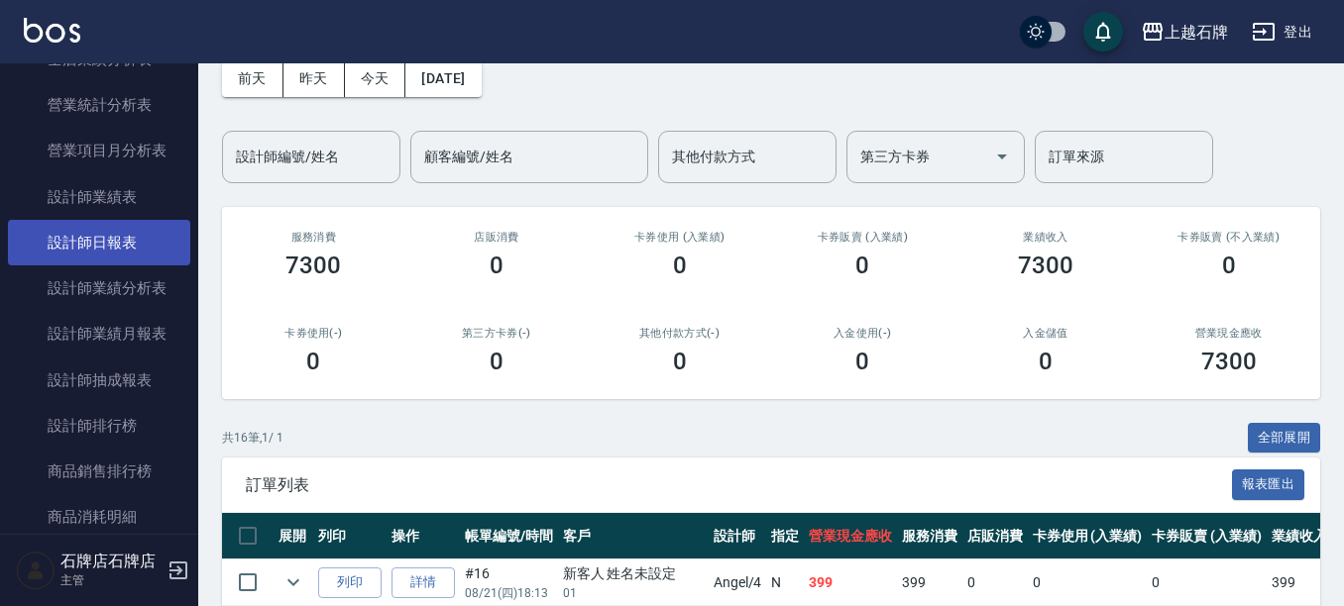
click at [109, 241] on link "設計師日報表" at bounding box center [99, 243] width 182 height 46
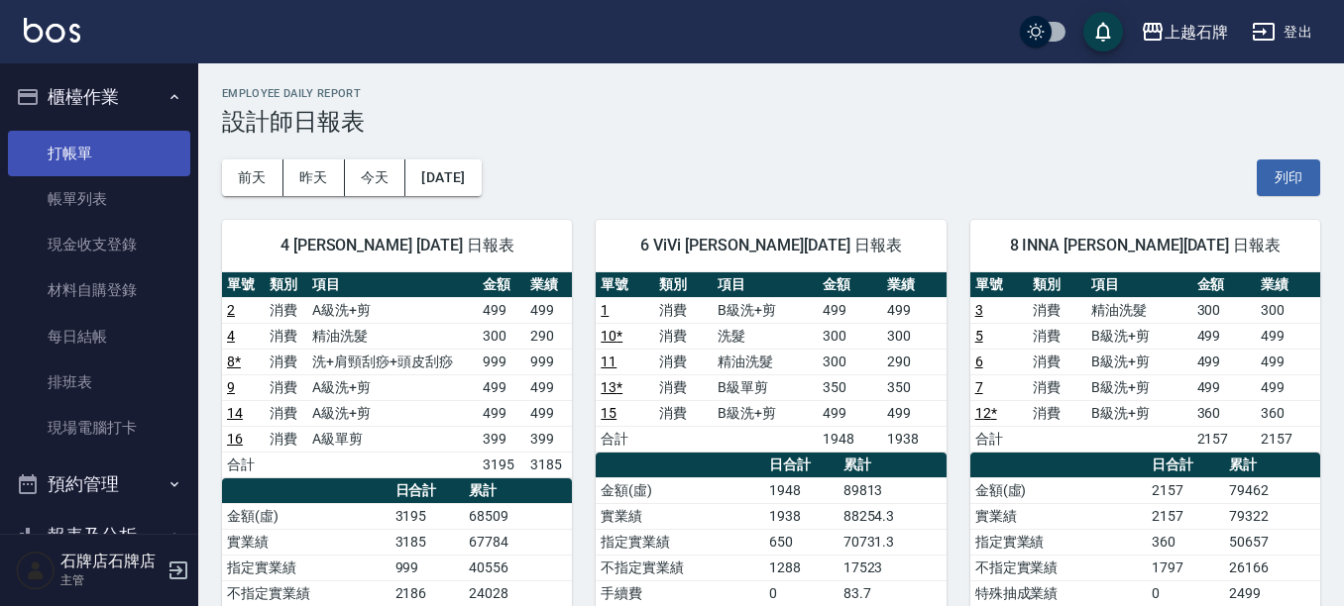
click at [105, 145] on link "打帳單" at bounding box center [99, 154] width 182 height 46
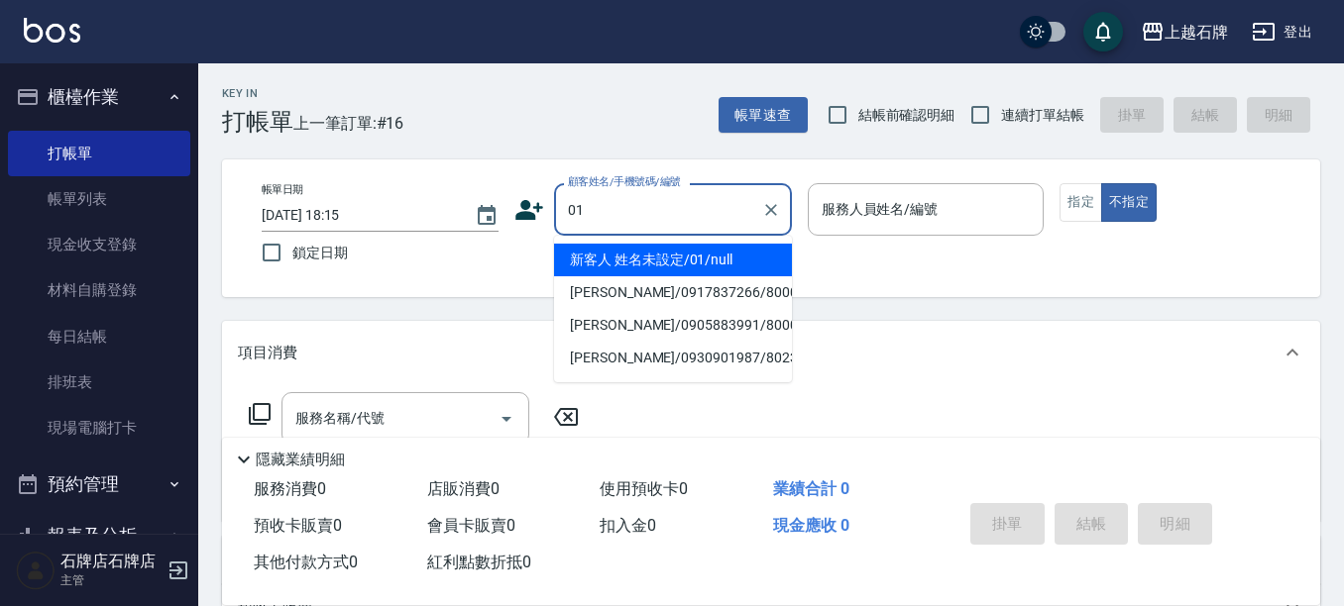
type input "新客人 姓名未設定/01/null"
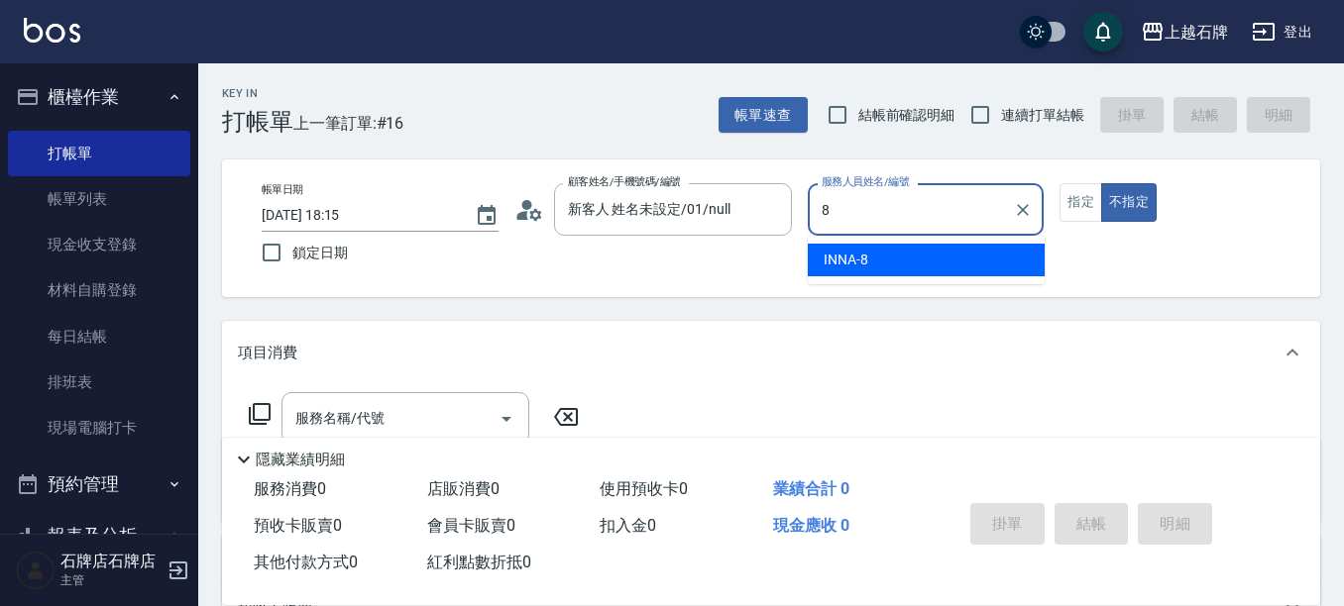
type input "INNA-8"
type button "false"
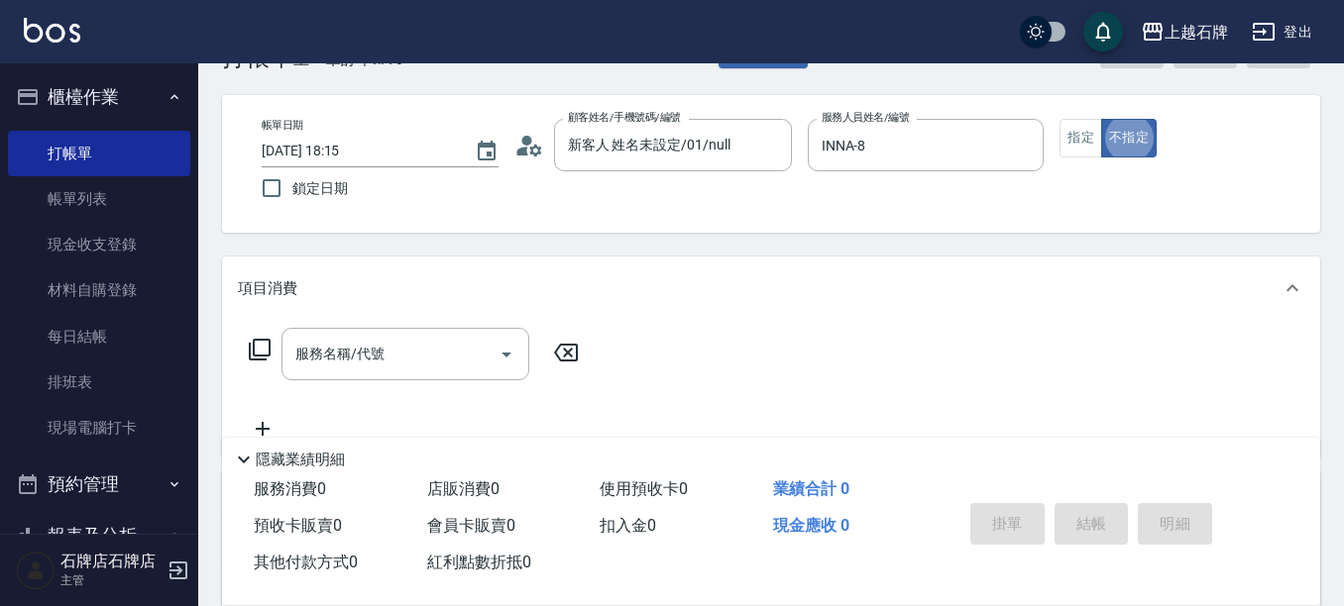
scroll to position [99, 0]
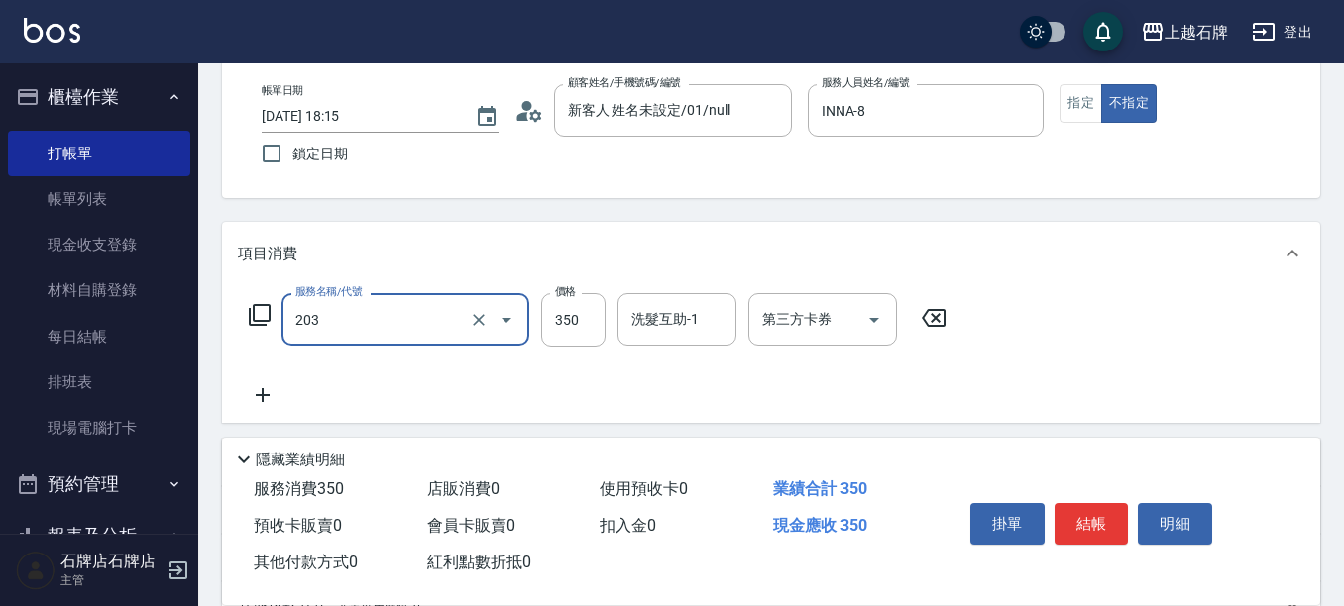
type input "B級洗+剪(203)"
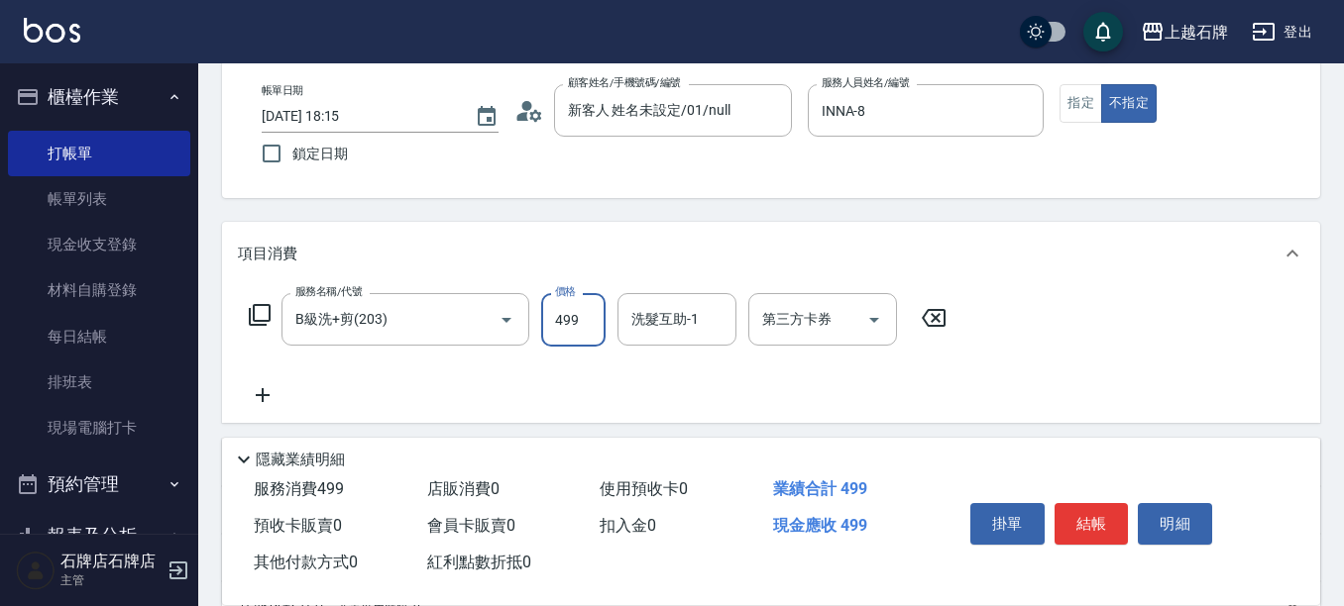
type input "499"
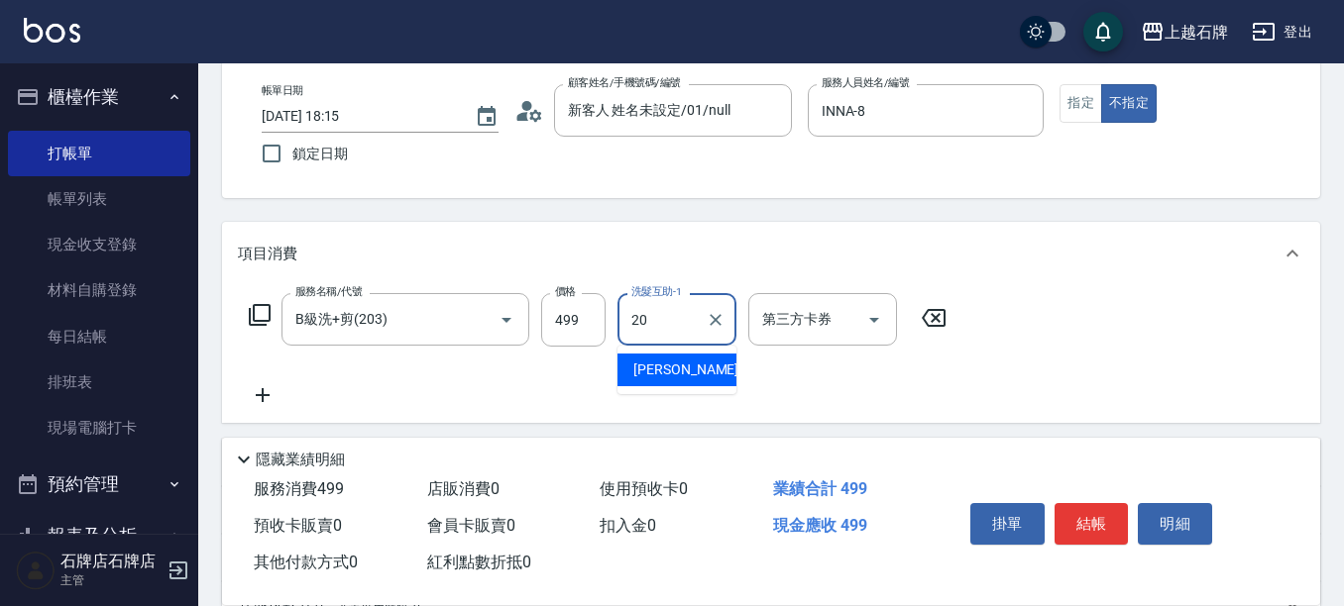
type input "[PERSON_NAME]-20"
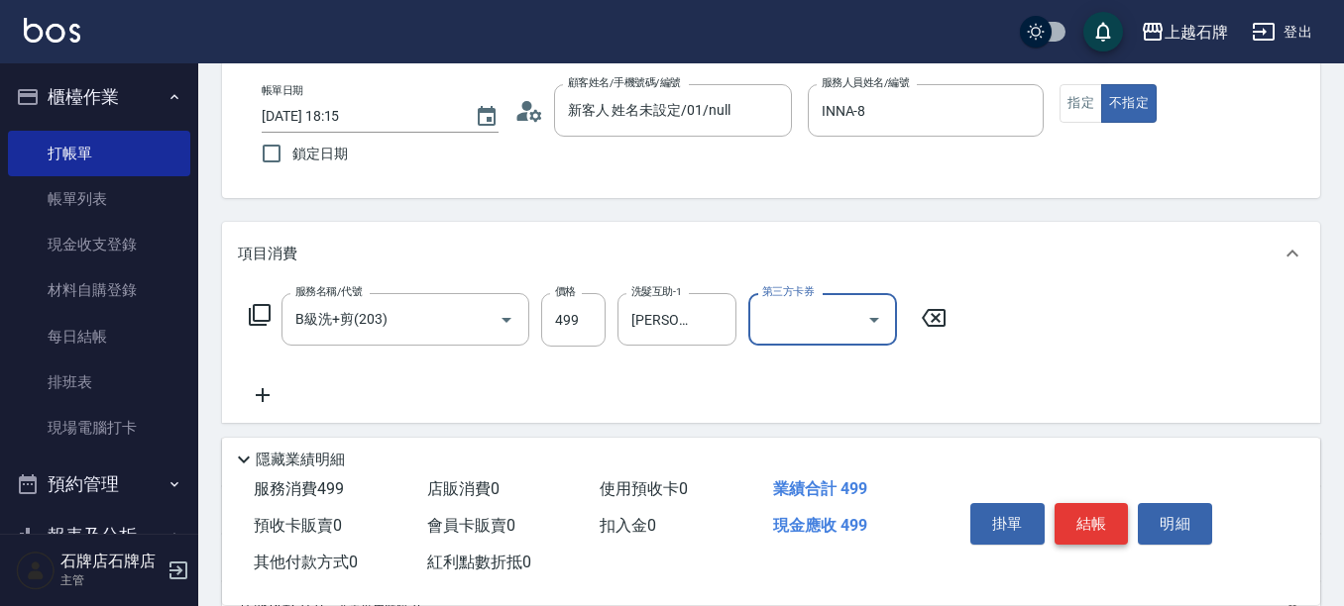
click at [1085, 522] on button "結帳" at bounding box center [1091, 524] width 74 height 42
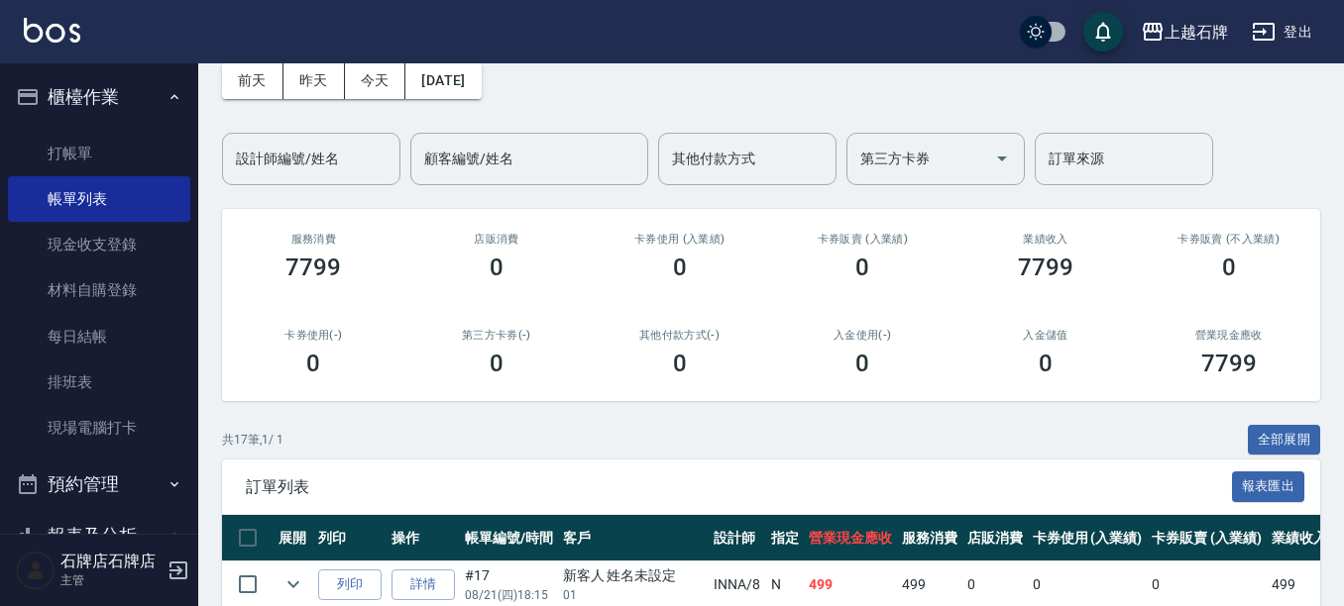
scroll to position [198, 0]
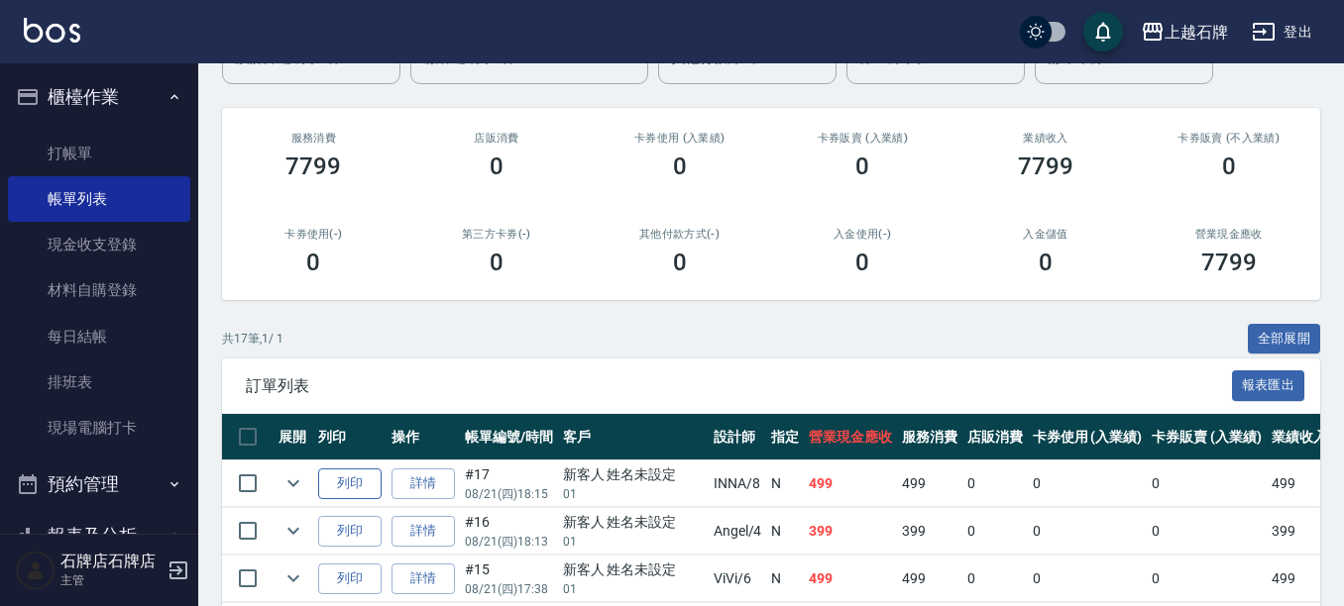
click at [346, 492] on button "列印" at bounding box center [349, 484] width 63 height 31
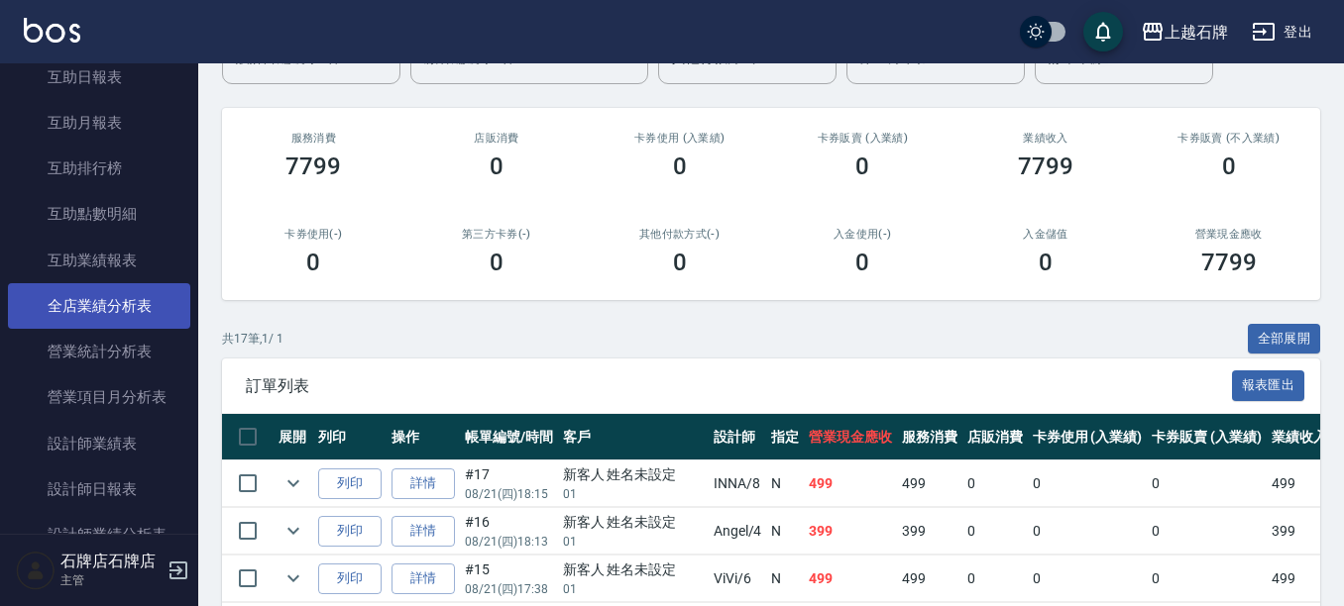
scroll to position [793, 0]
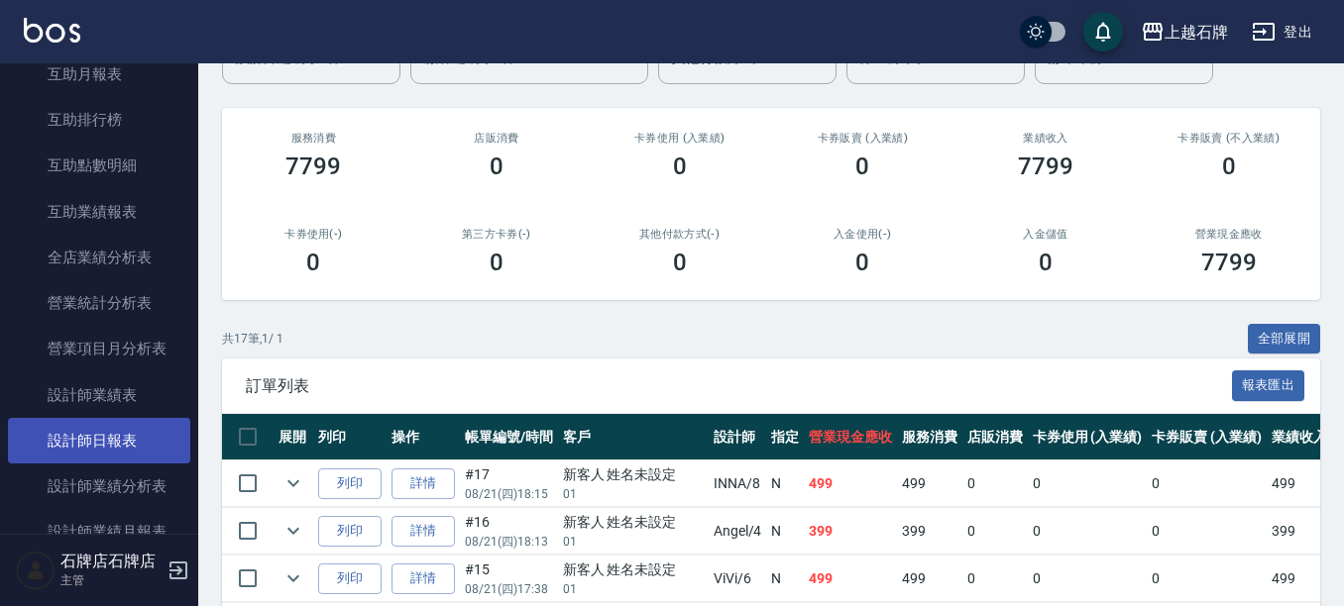
click at [67, 442] on link "設計師日報表" at bounding box center [99, 441] width 182 height 46
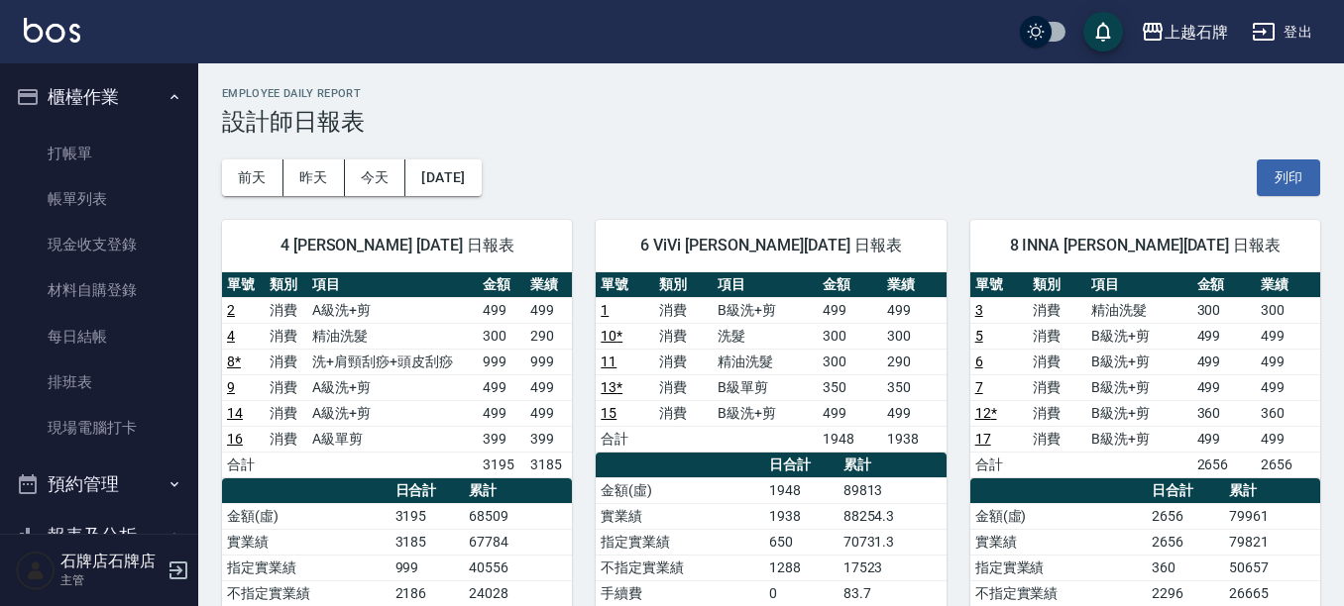
click at [141, 126] on ul "打帳單 帳單列表 現金收支登錄 材料自購登錄 每日結帳 排班表 現場電腦打卡" at bounding box center [99, 291] width 182 height 337
drag, startPoint x: 87, startPoint y: 160, endPoint x: 100, endPoint y: 155, distance: 13.8
click at [88, 160] on link "打帳單" at bounding box center [99, 154] width 182 height 46
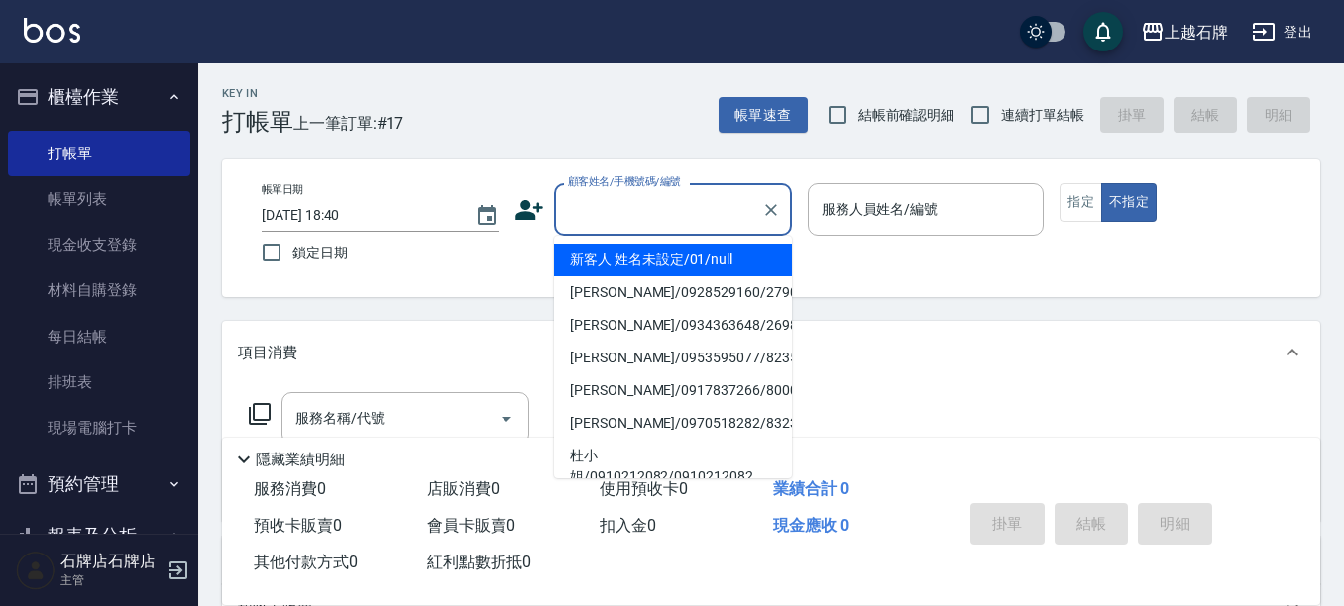
click at [649, 207] on input "顧客姓名/手機號碼/編號" at bounding box center [658, 209] width 190 height 35
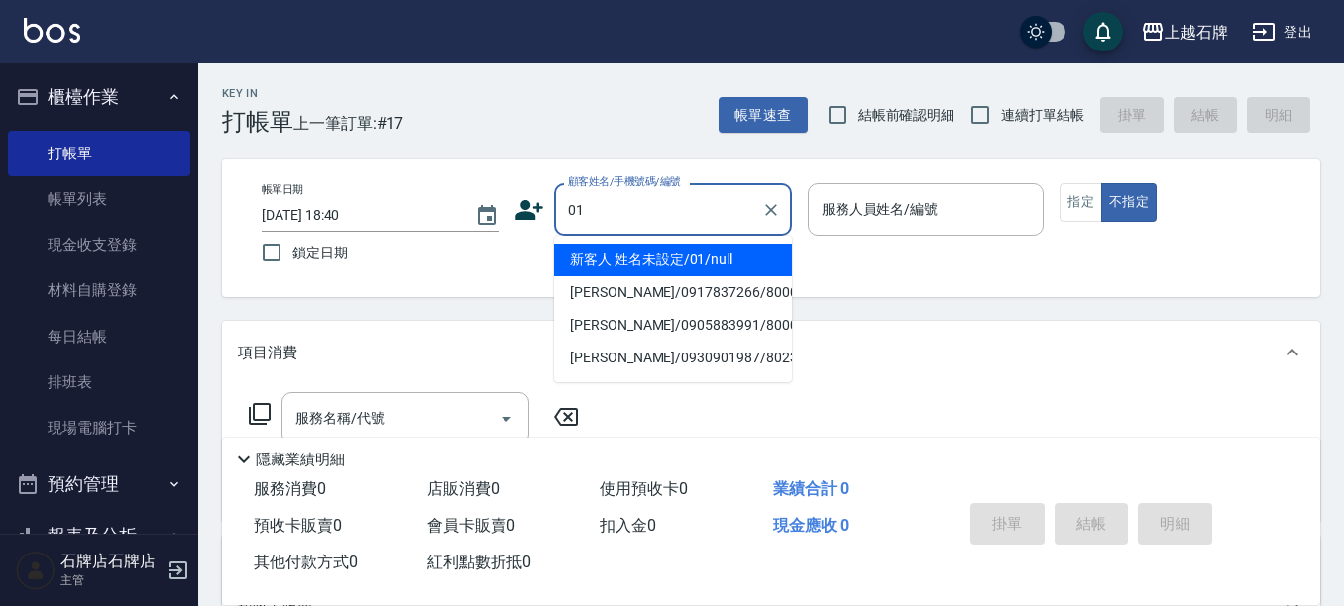
type input "01"
type input "6"
type input "新客人 姓名未設定/01/null"
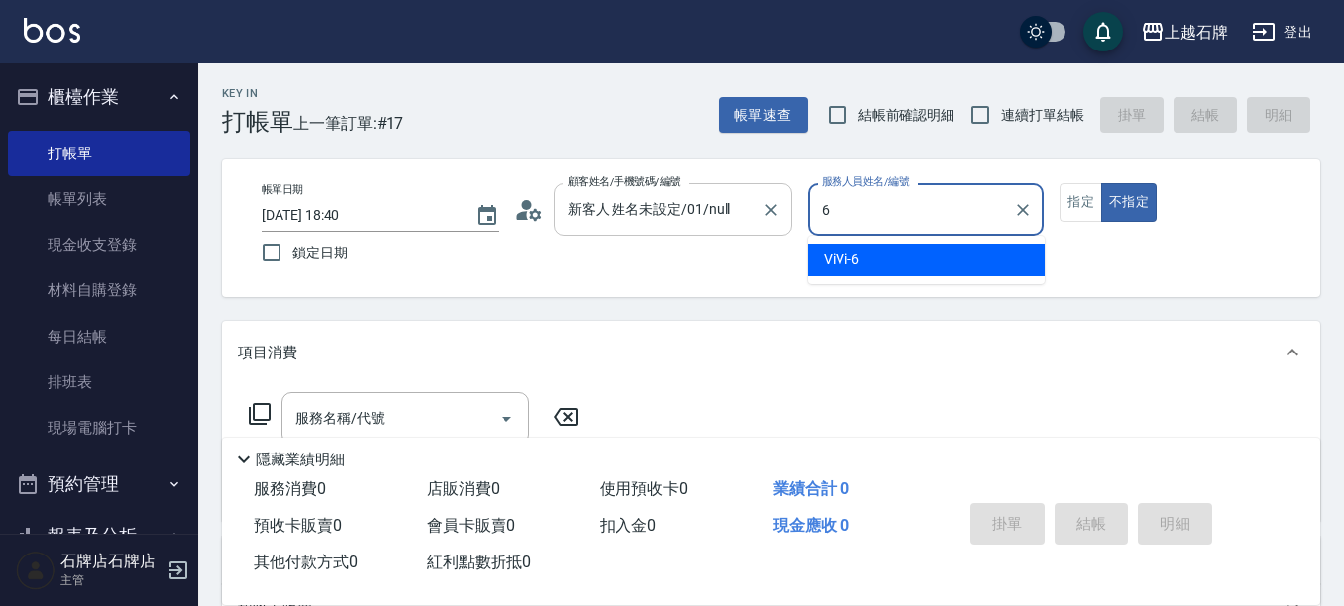
type input "6"
type button "false"
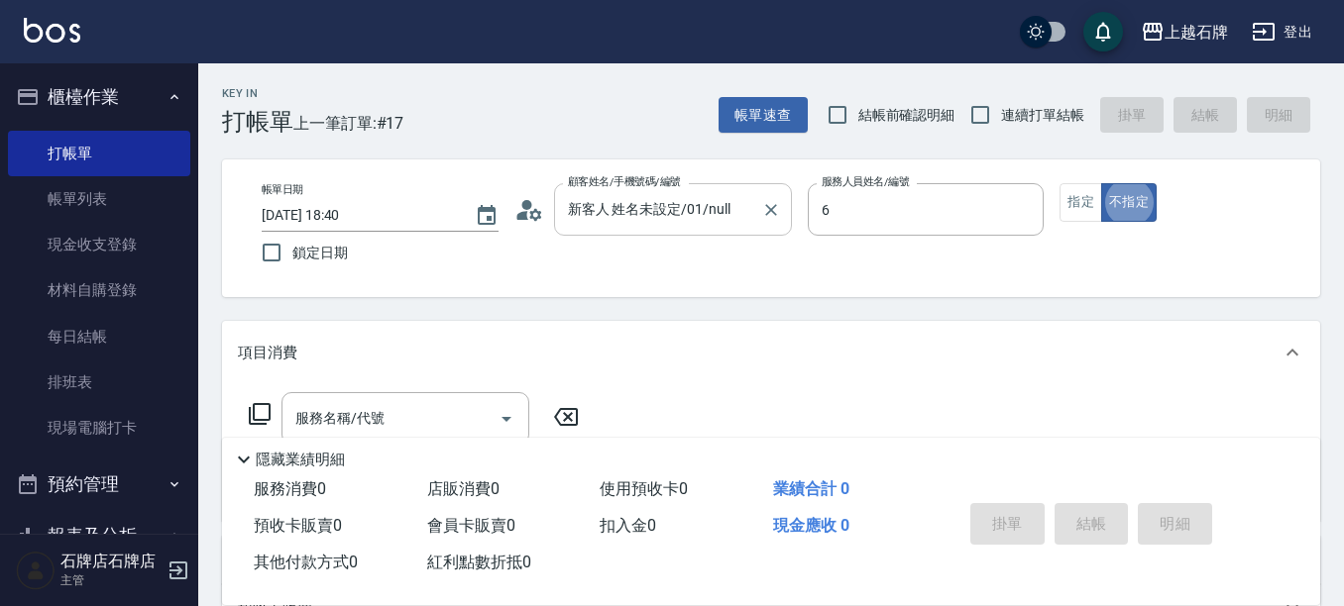
type input "ViVi-6"
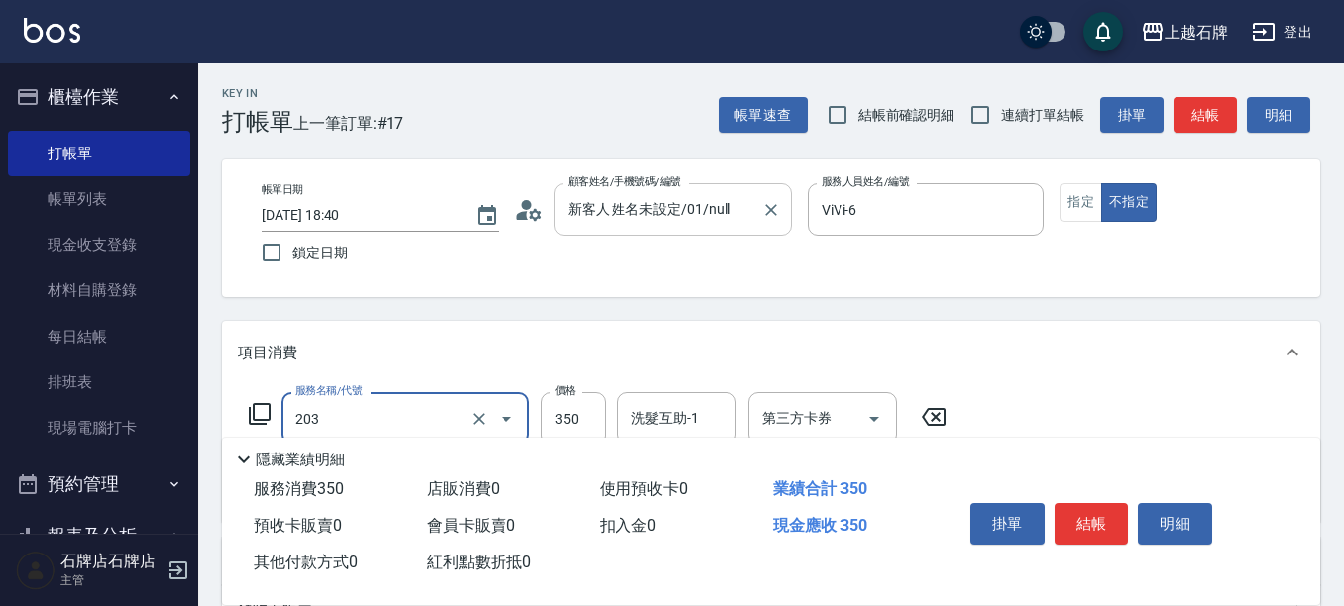
type input "B級洗+剪(203)"
type input "499"
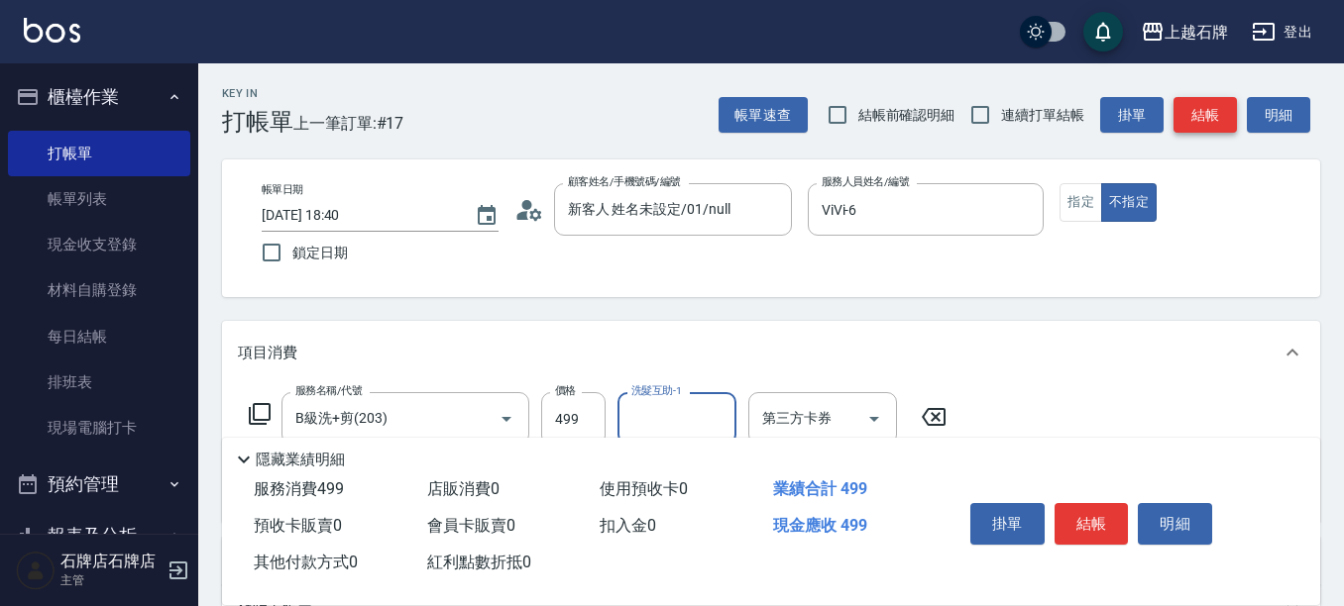
click at [1200, 97] on button "結帳" at bounding box center [1204, 115] width 63 height 37
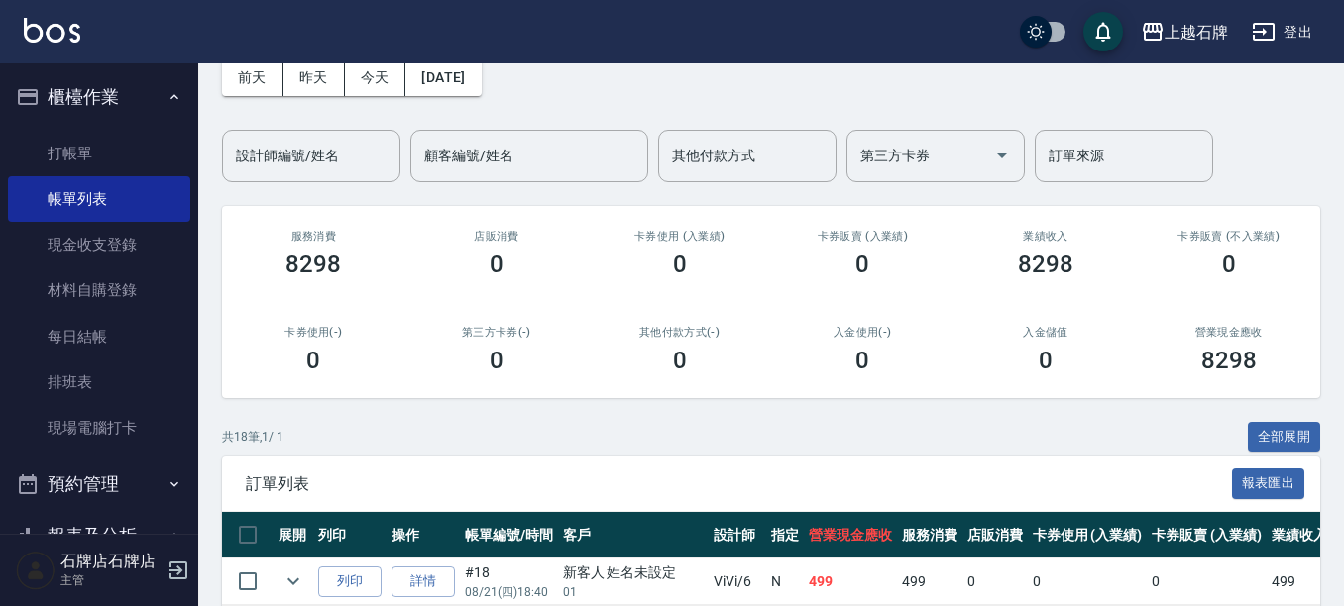
scroll to position [297, 0]
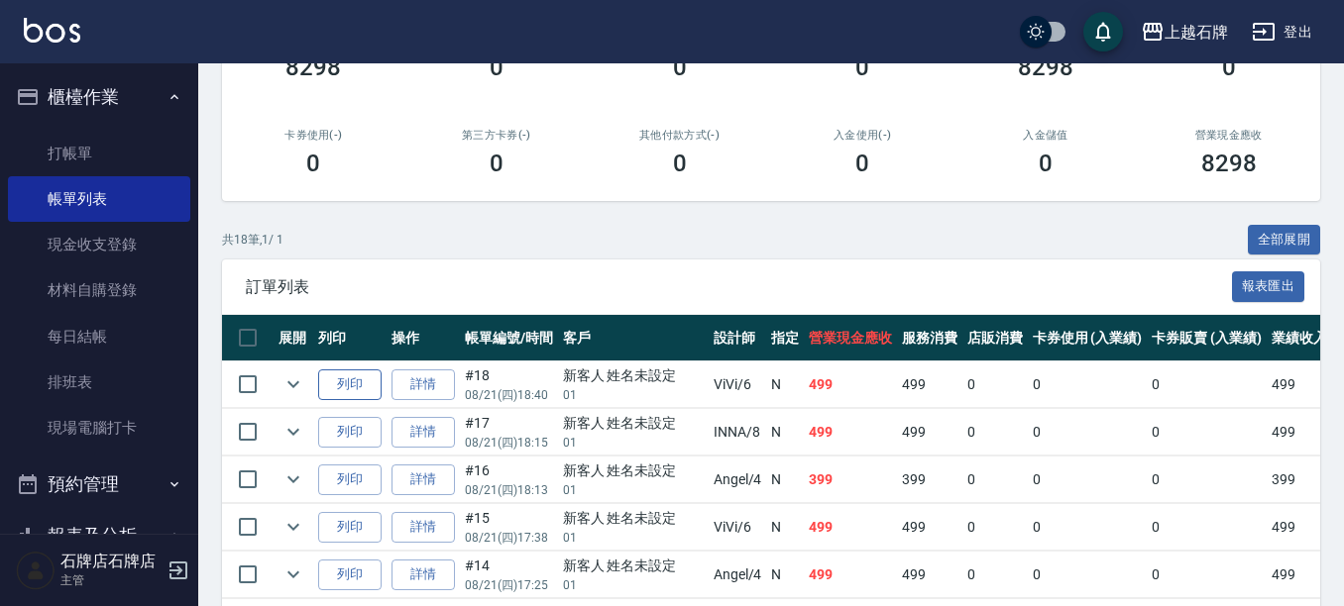
click at [362, 387] on button "列印" at bounding box center [349, 385] width 63 height 31
click at [30, 146] on link "打帳單" at bounding box center [99, 154] width 182 height 46
